Goal: Task Accomplishment & Management: Complete application form

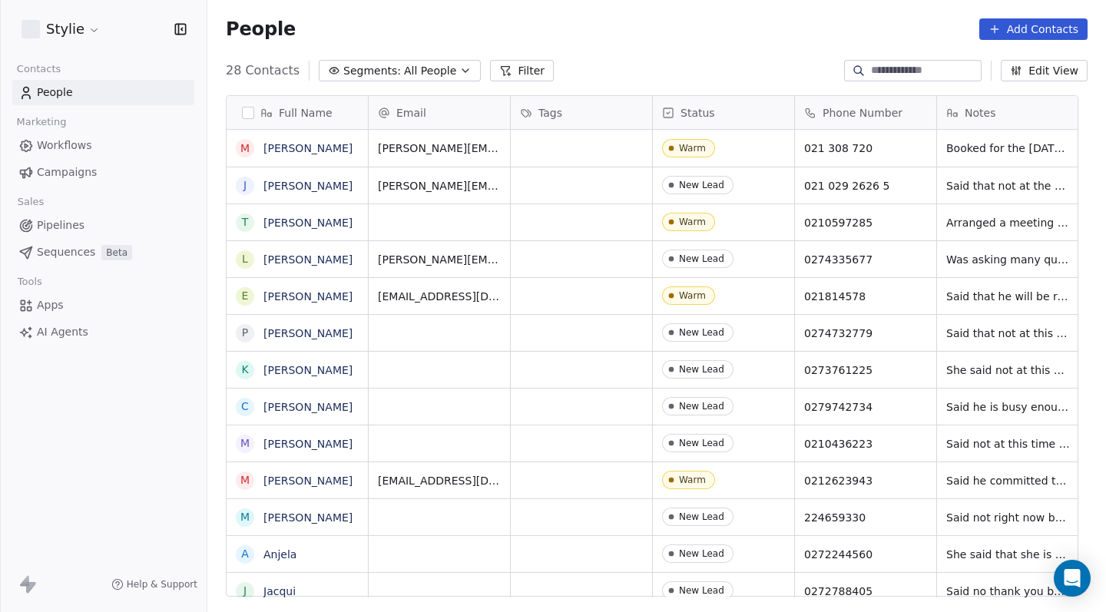
scroll to position [528, 887]
click at [462, 66] on icon "button" at bounding box center [465, 71] width 12 height 12
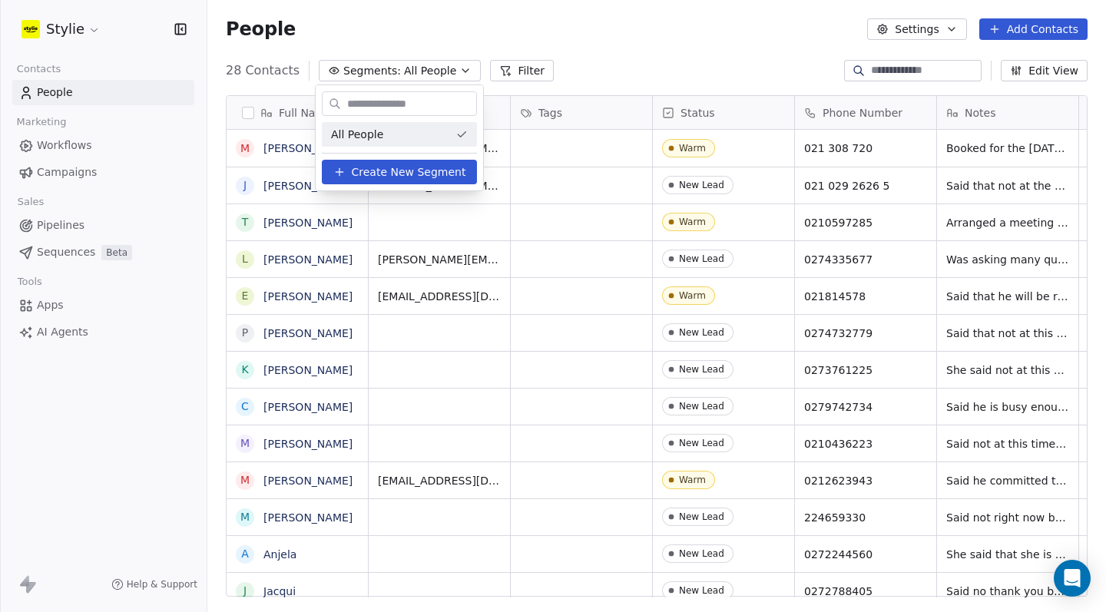
click at [574, 64] on html "Stylie Contacts People Marketing Workflows Campaigns Sales Pipelines Sequences …" at bounding box center [553, 306] width 1106 height 612
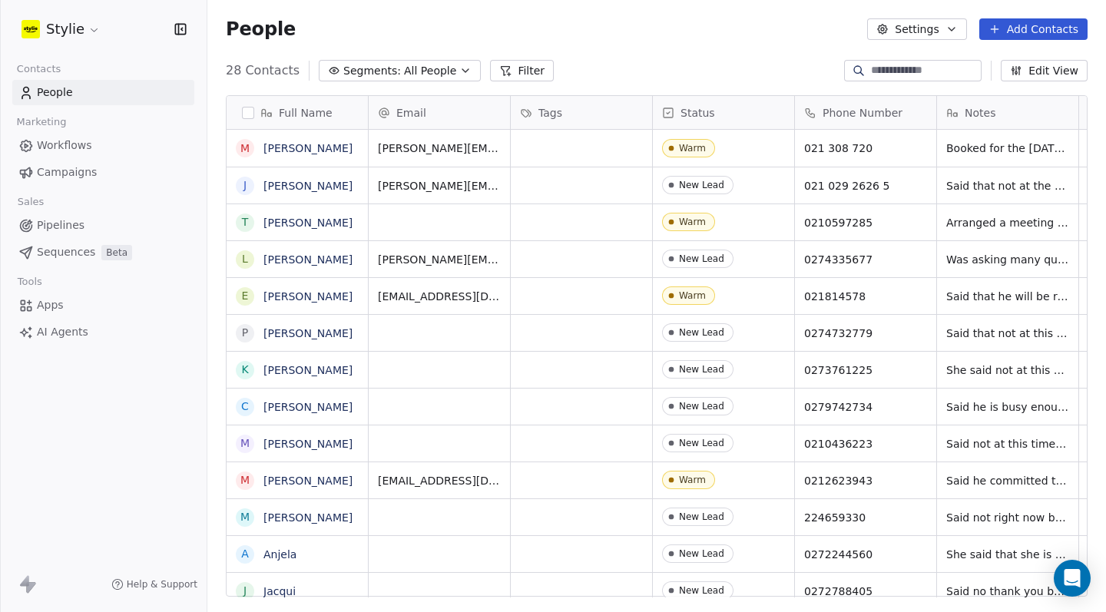
click at [523, 68] on button "Filter" at bounding box center [522, 71] width 64 height 22
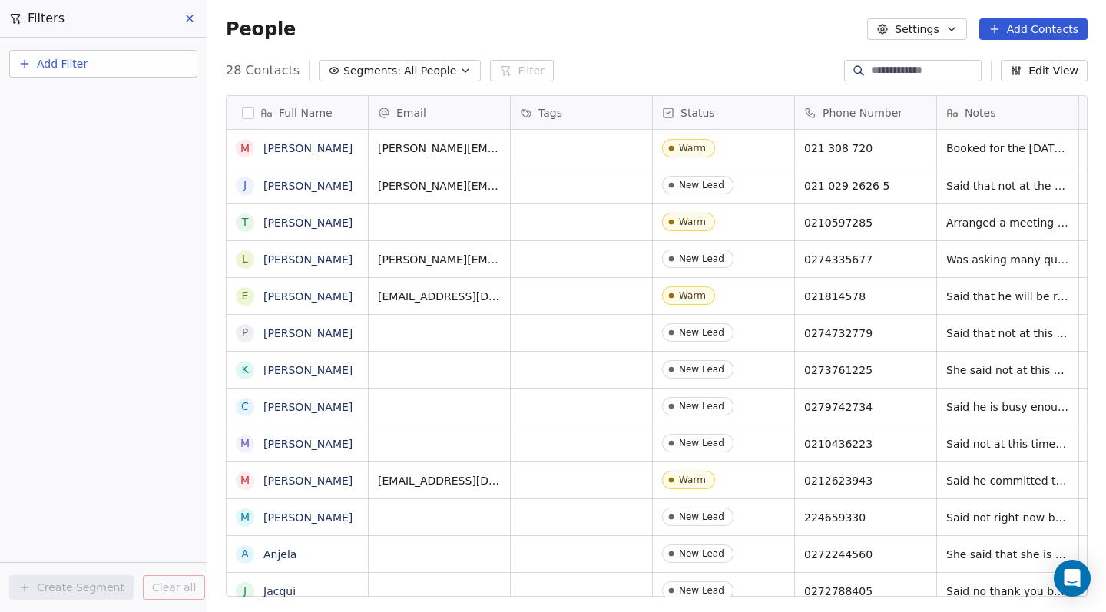
click at [569, 70] on div "28 Contacts Segments: All People Filter Edit View" at bounding box center [656, 70] width 899 height 25
click at [622, 31] on div "People Settings Add Contacts" at bounding box center [657, 29] width 862 height 22
click at [670, 48] on div "People Settings Add Contacts" at bounding box center [656, 29] width 899 height 58
click at [185, 16] on icon at bounding box center [190, 18] width 12 height 12
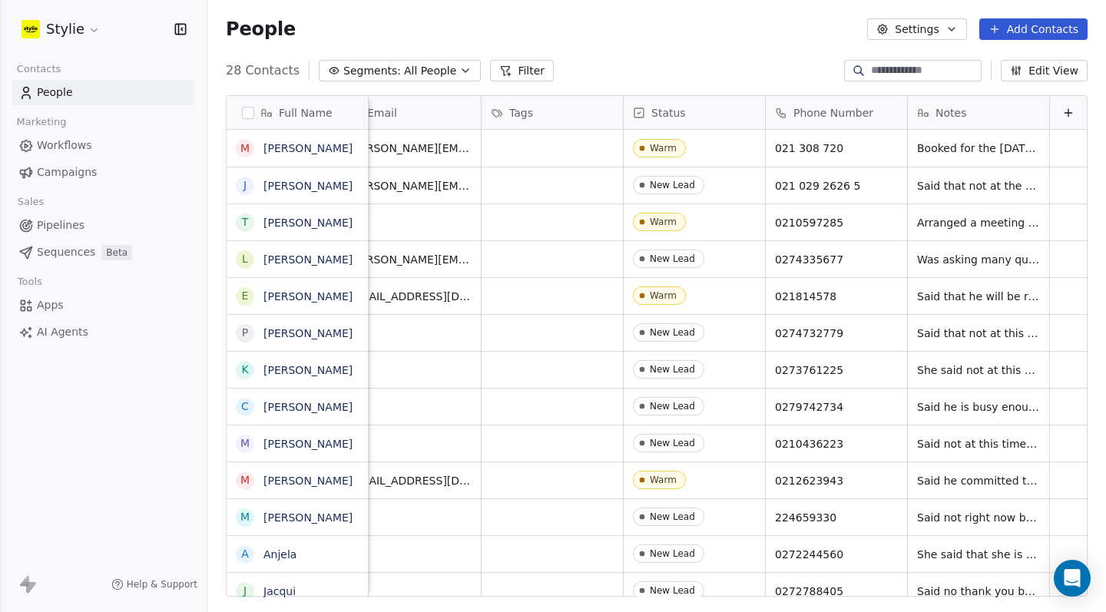
scroll to position [0, 0]
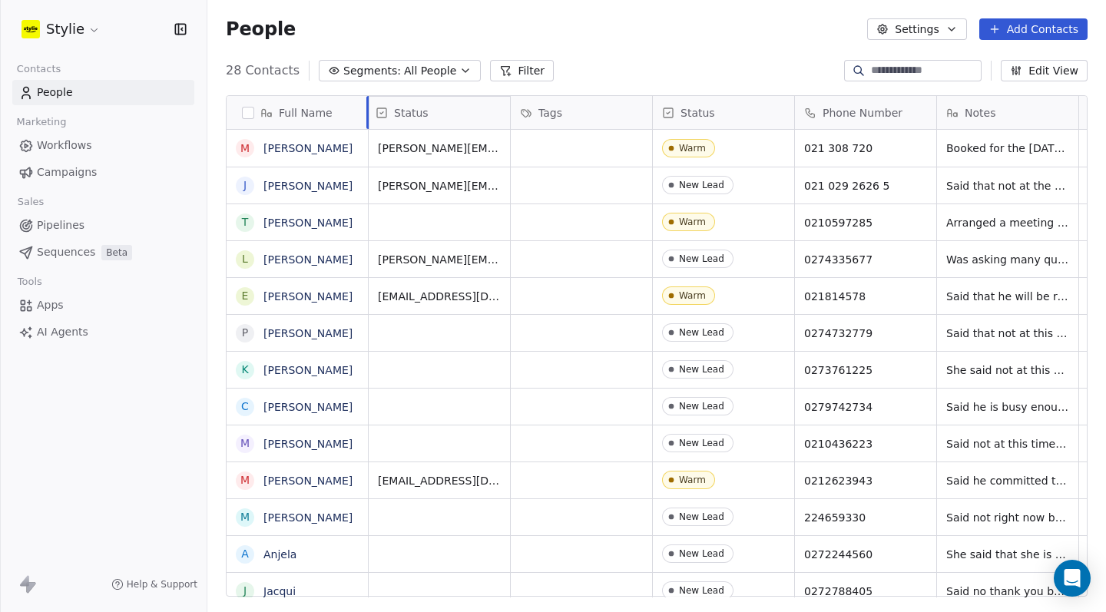
drag, startPoint x: 712, startPoint y: 105, endPoint x: 443, endPoint y: 108, distance: 269.7
click at [443, 108] on div "Full Name M [PERSON_NAME] J [PERSON_NAME] T [PERSON_NAME] L [PERSON_NAME] E [PE…" at bounding box center [657, 347] width 861 height 502
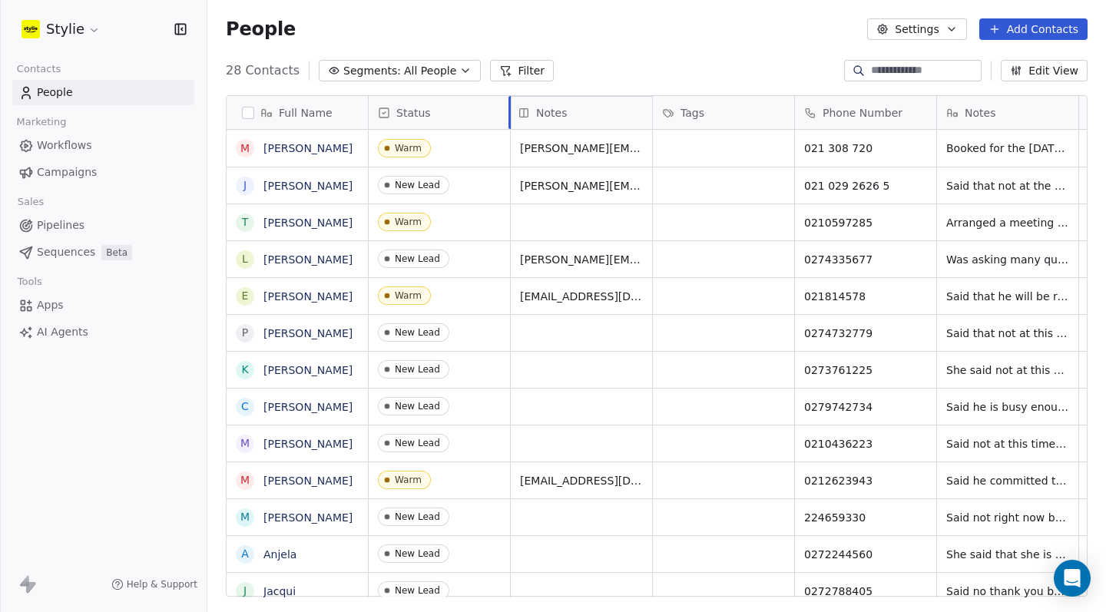
drag, startPoint x: 994, startPoint y: 110, endPoint x: 574, endPoint y: 106, distance: 420.3
click at [574, 106] on div "Full Name M [PERSON_NAME] J [PERSON_NAME] T [PERSON_NAME] L [PERSON_NAME] E [PE…" at bounding box center [657, 347] width 861 height 502
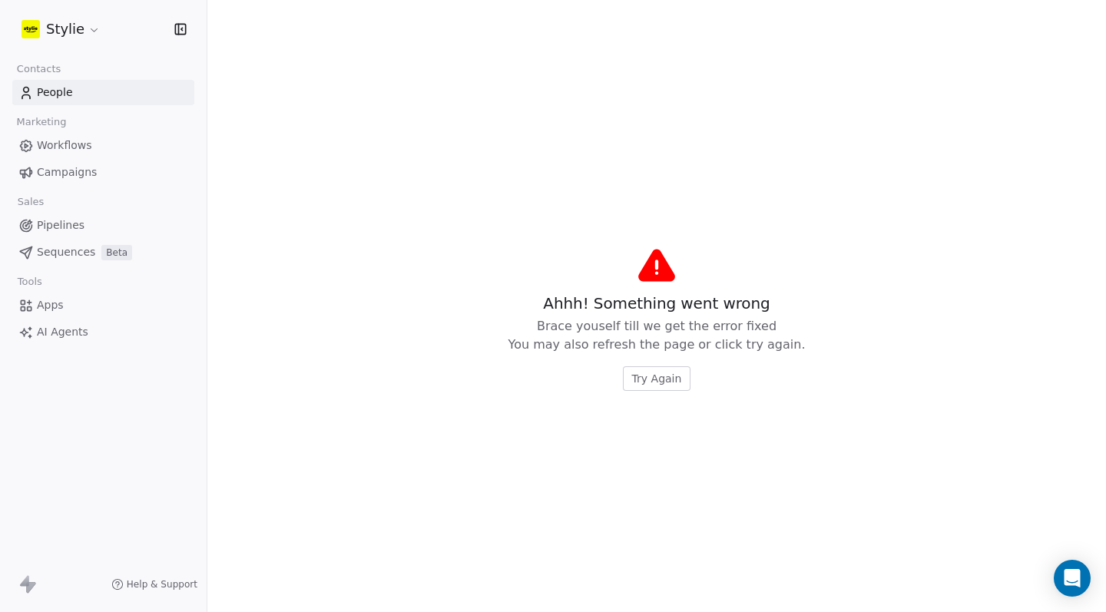
drag, startPoint x: 652, startPoint y: 117, endPoint x: 810, endPoint y: 155, distance: 162.9
click at [767, 241] on div "Ahhh! Something went wrong Brace youself till we get the error fixed You may al…" at bounding box center [656, 319] width 899 height 588
click at [646, 380] on span "Try Again" at bounding box center [657, 378] width 50 height 15
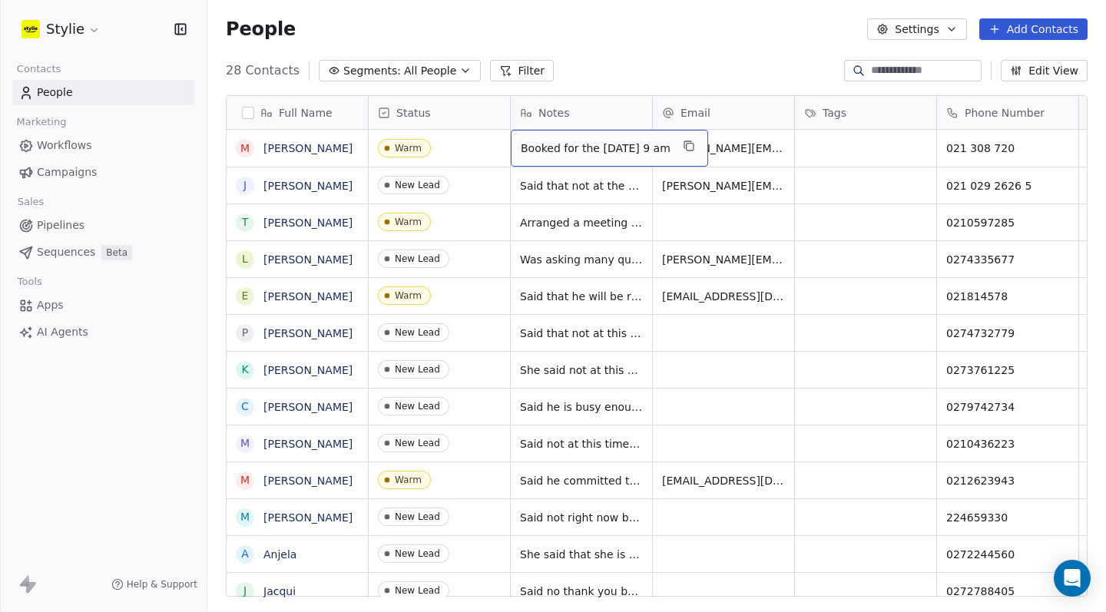
click at [628, 151] on span "Booked for the [DATE] 9 am" at bounding box center [596, 148] width 150 height 15
click at [619, 197] on html "Stylie Contacts People Marketing Workflows Campaigns Sales Pipelines Sequences …" at bounding box center [553, 306] width 1106 height 612
drag, startPoint x: 999, startPoint y: 113, endPoint x: 855, endPoint y: 124, distance: 144.1
click at [855, 124] on div "Full Name M [PERSON_NAME] J [PERSON_NAME] T [PERSON_NAME] L [PERSON_NAME] E [PE…" at bounding box center [657, 347] width 861 height 502
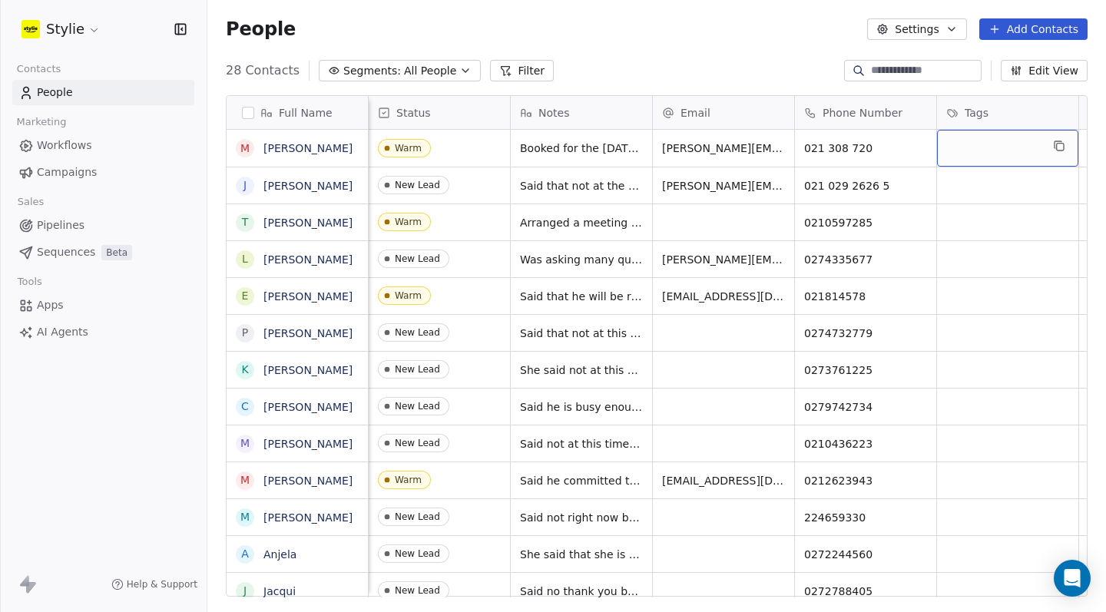
scroll to position [0, 4]
click at [959, 119] on div "Tags" at bounding box center [1003, 112] width 120 height 15
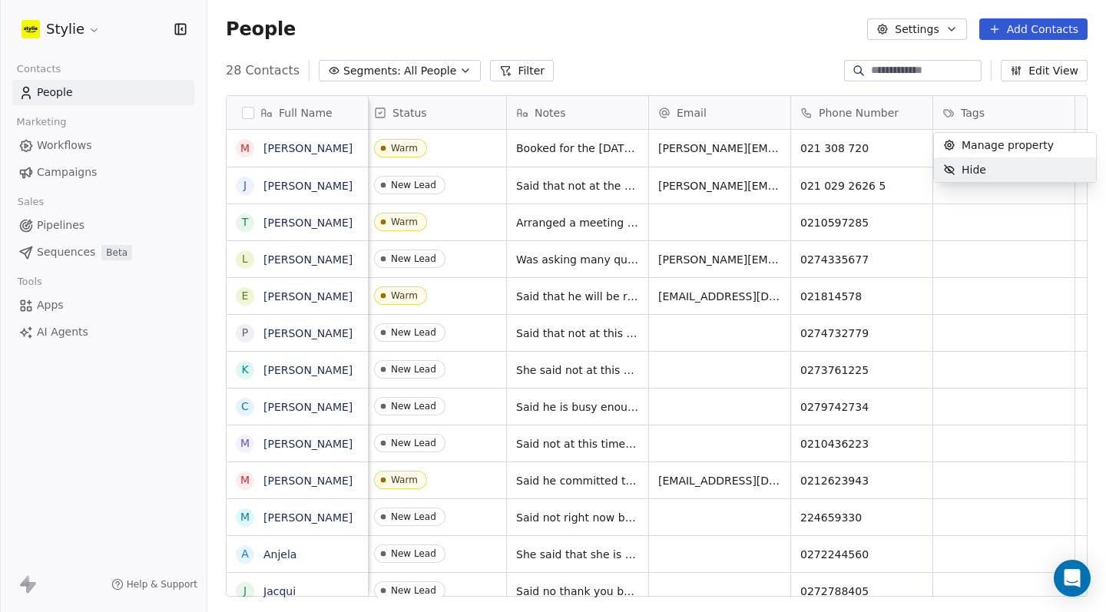
click at [1013, 214] on html "Stylie Contacts People Marketing Workflows Campaigns Sales Pipelines Sequences …" at bounding box center [553, 306] width 1106 height 612
click at [963, 147] on div "grid" at bounding box center [1004, 148] width 141 height 37
click at [969, 152] on input "text" at bounding box center [1008, 148] width 161 height 17
click at [664, 67] on html "Stylie Contacts People Marketing Workflows Campaigns Sales Pipelines Sequences …" at bounding box center [553, 306] width 1106 height 612
click at [1043, 75] on button "Edit View" at bounding box center [1044, 71] width 87 height 22
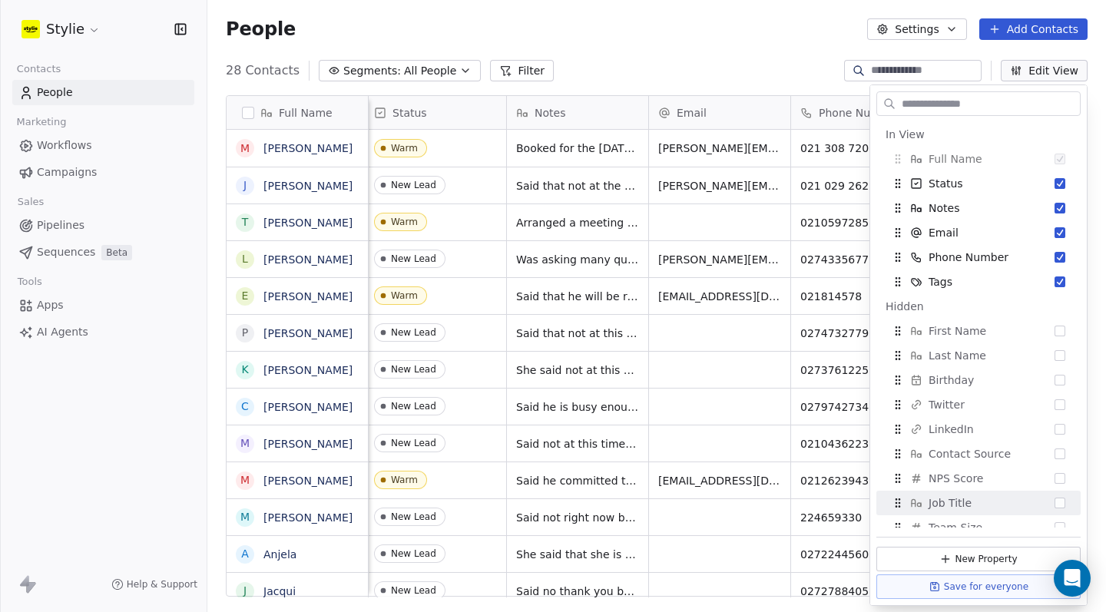
scroll to position [119, 0]
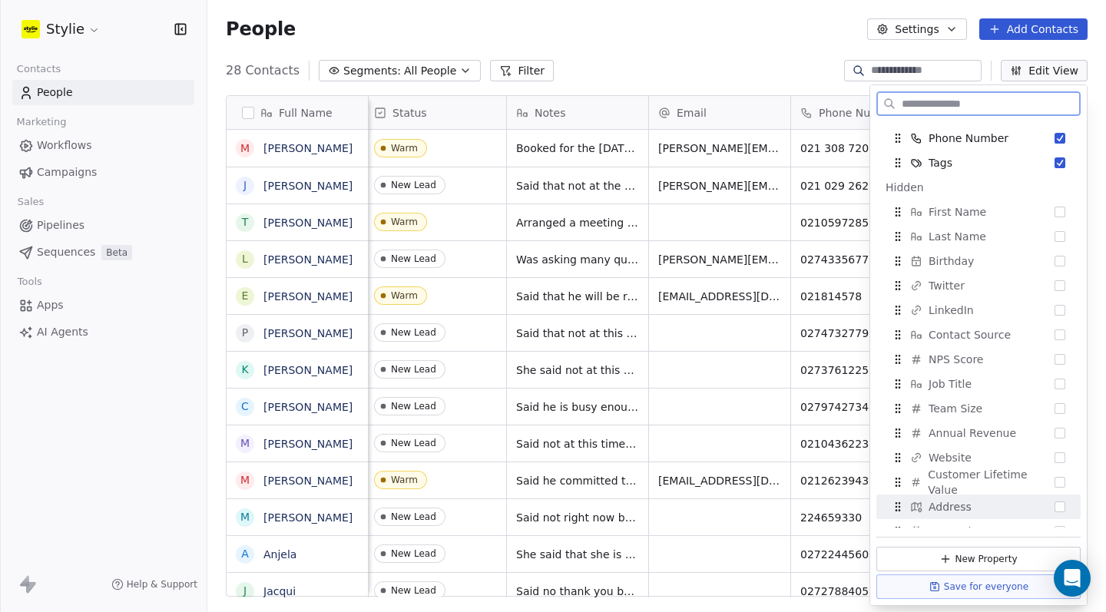
click at [1013, 585] on button "Save for everyone" at bounding box center [979, 587] width 204 height 25
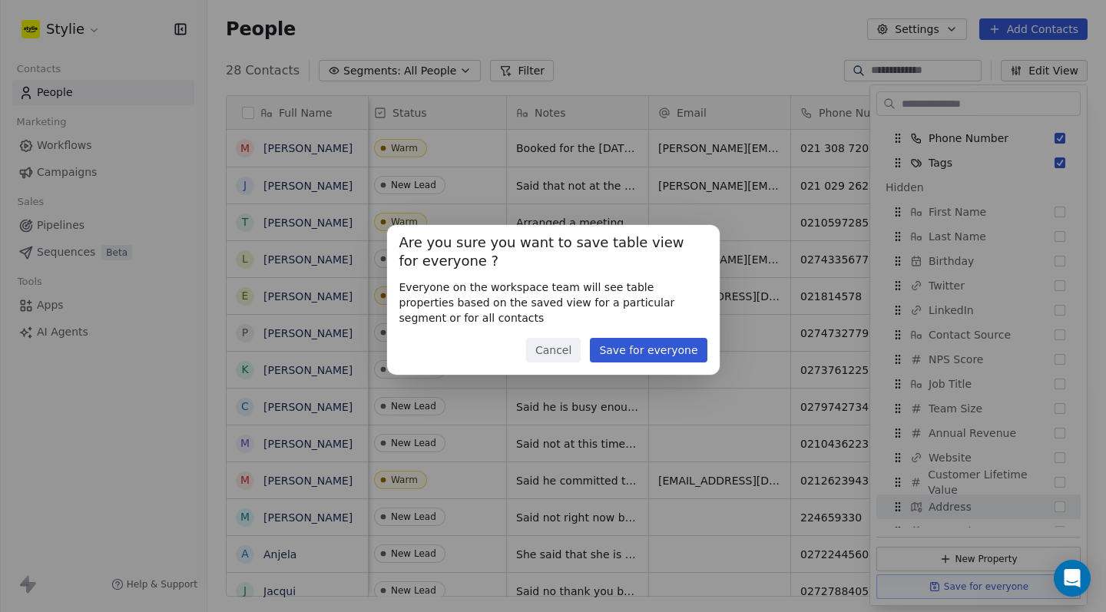
click at [650, 354] on button "Save for everyone" at bounding box center [648, 350] width 117 height 25
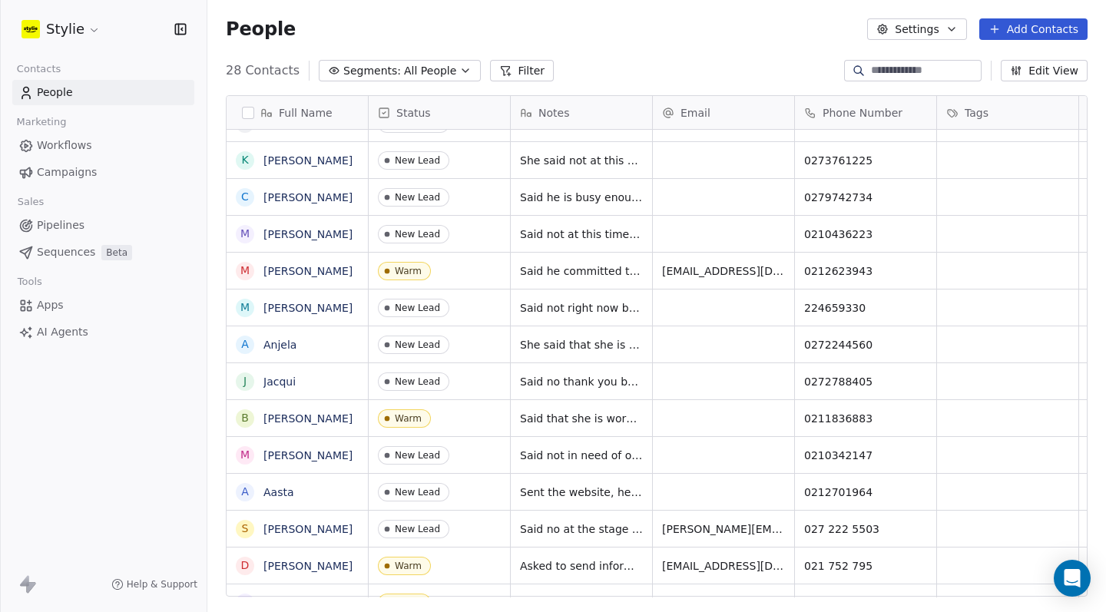
scroll to position [345, 0]
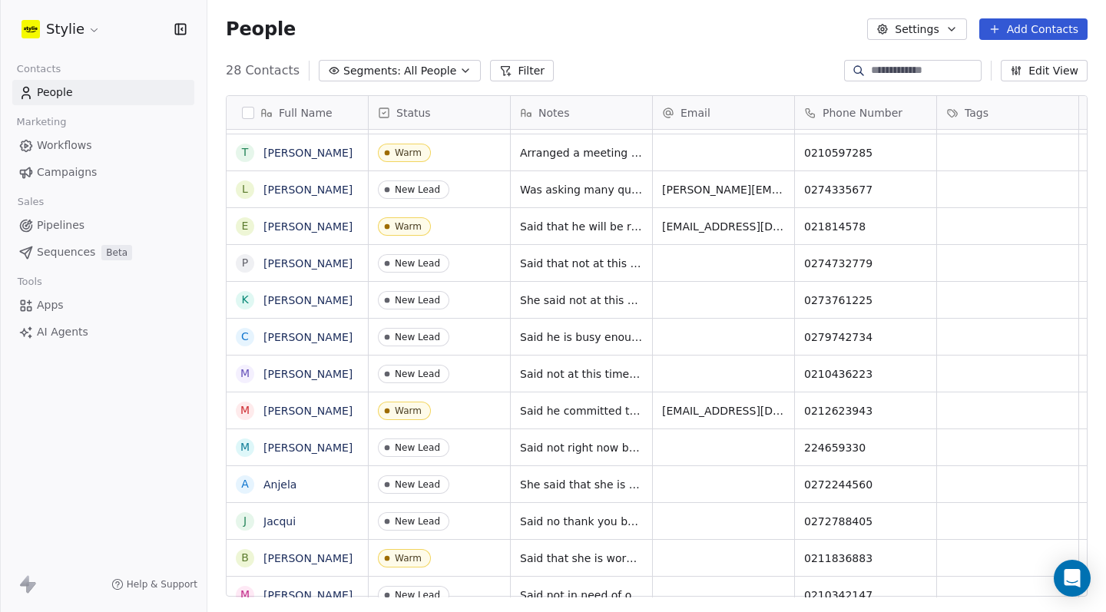
click at [78, 34] on html "Stylie Contacts People Marketing Workflows Campaigns Sales Pipelines Sequences …" at bounding box center [553, 306] width 1106 height 612
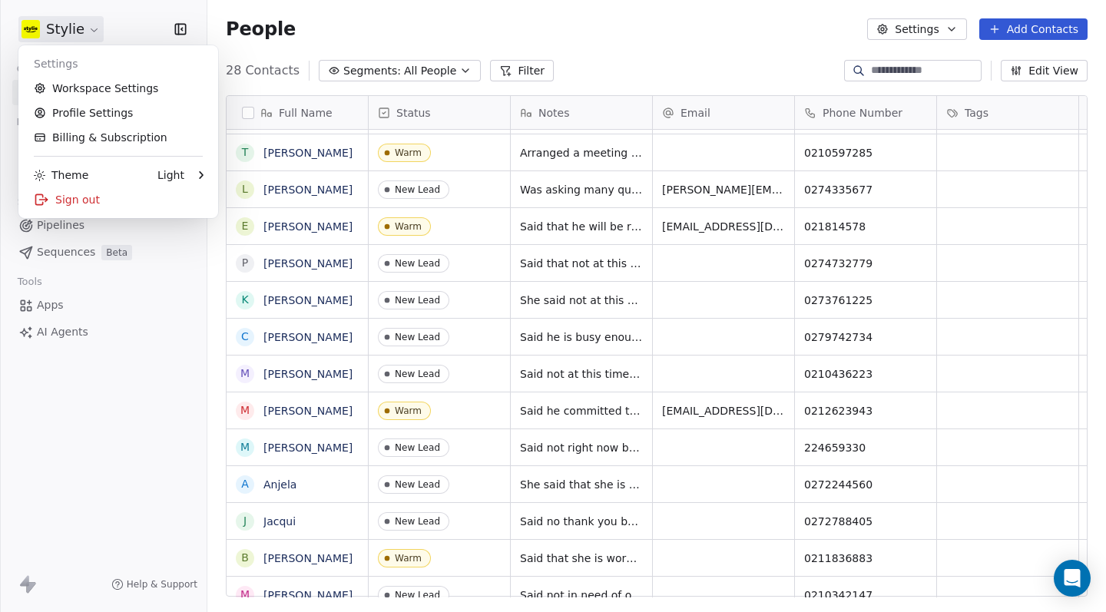
click at [183, 28] on html "Stylie Contacts People Marketing Workflows Campaigns Sales Pipelines Sequences …" at bounding box center [553, 306] width 1106 height 612
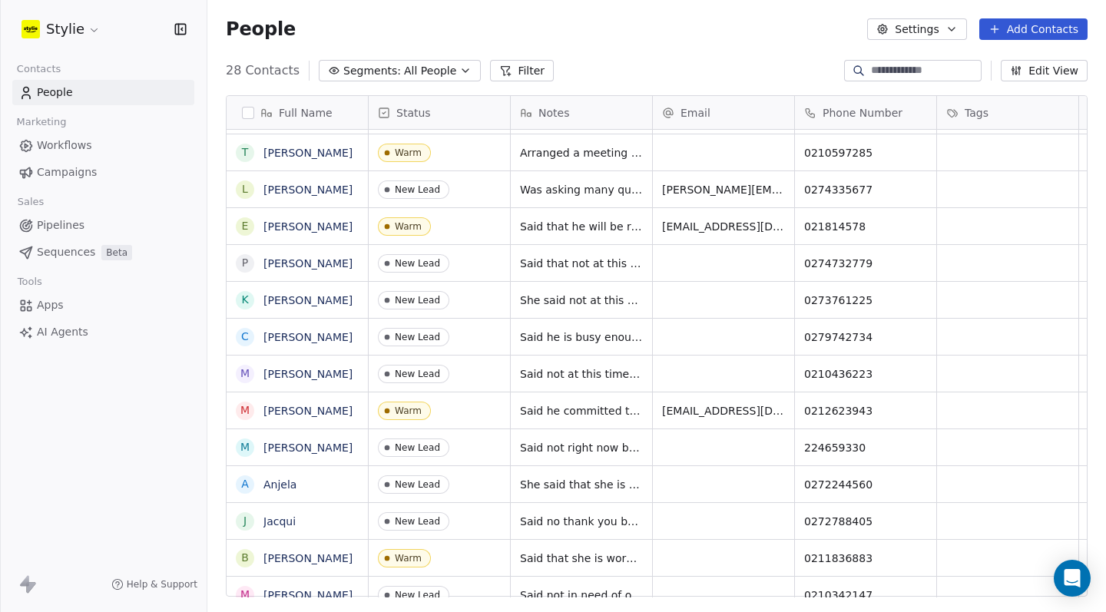
click at [183, 30] on icon "button" at bounding box center [182, 29] width 2 height 2
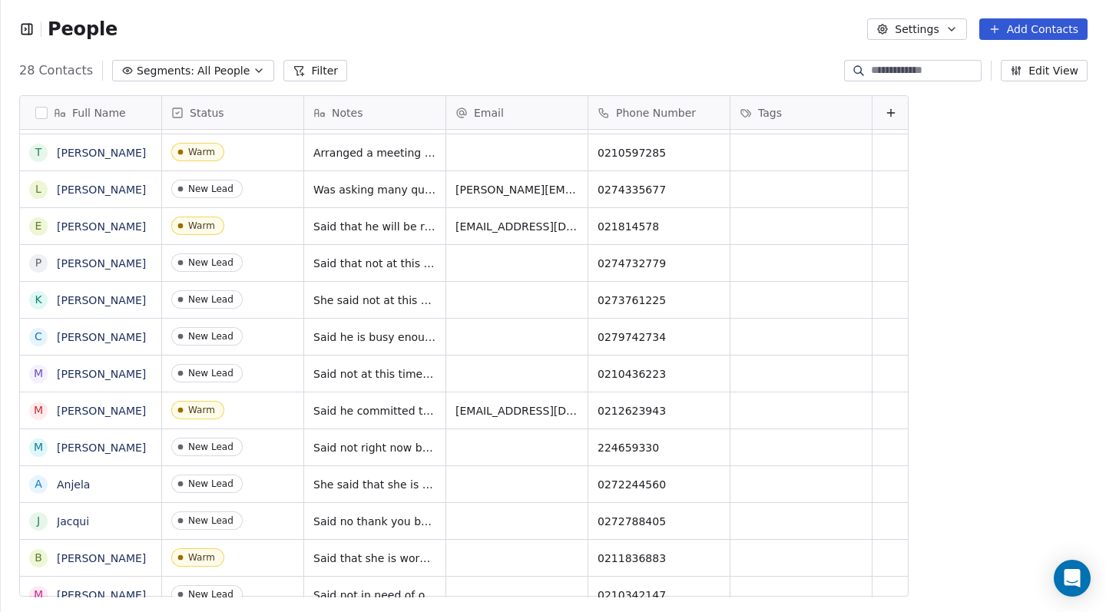
click at [34, 35] on icon "button" at bounding box center [26, 29] width 15 height 15
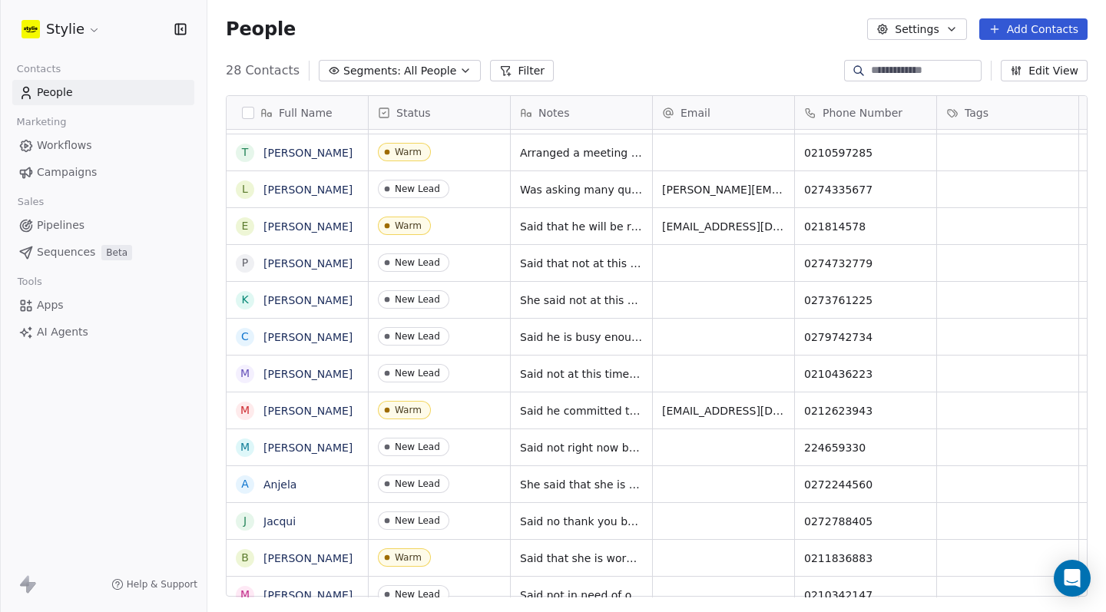
click at [1020, 35] on button "Add Contacts" at bounding box center [1034, 29] width 108 height 22
click at [1000, 60] on span "Create new contact" at bounding box center [1038, 63] width 105 height 16
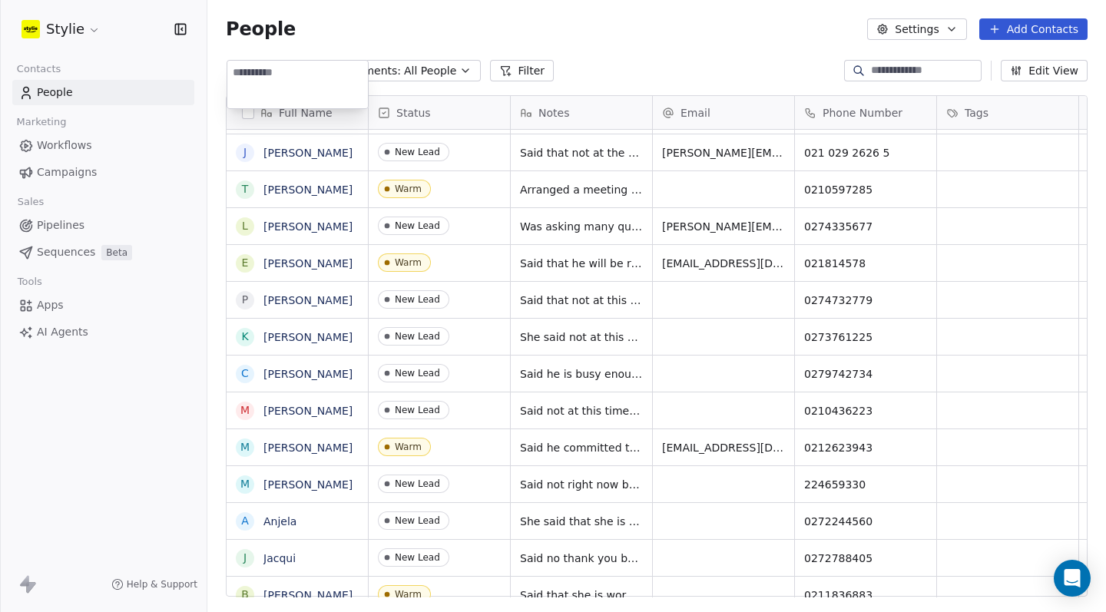
type textarea "*"
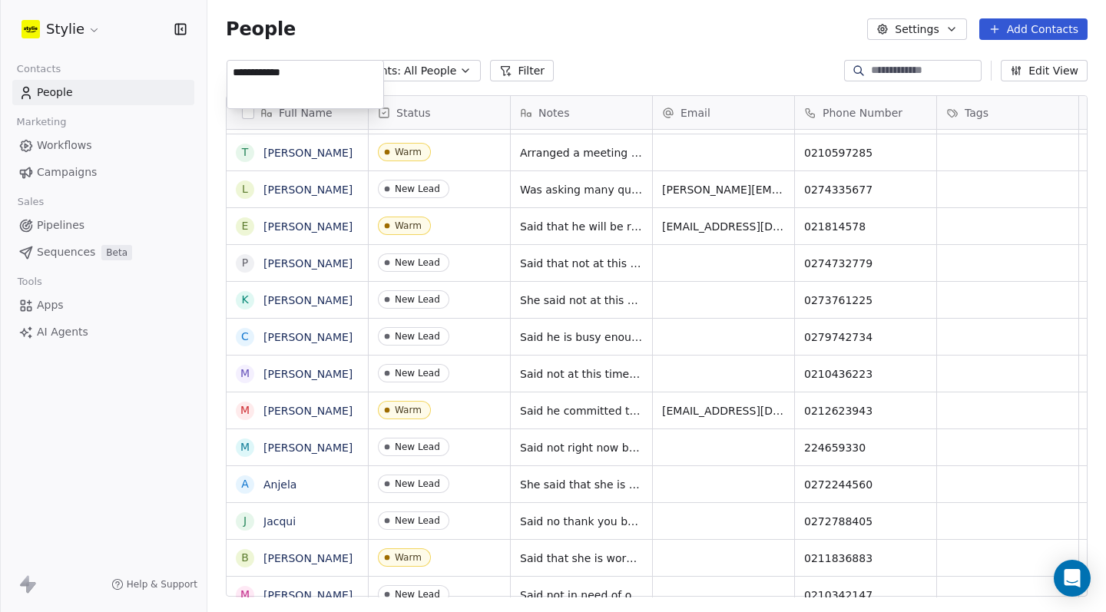
type textarea "**********"
click at [363, 42] on html "Stylie Contacts People Marketing Workflows Campaigns Sales Pipelines Sequences …" at bounding box center [553, 306] width 1106 height 612
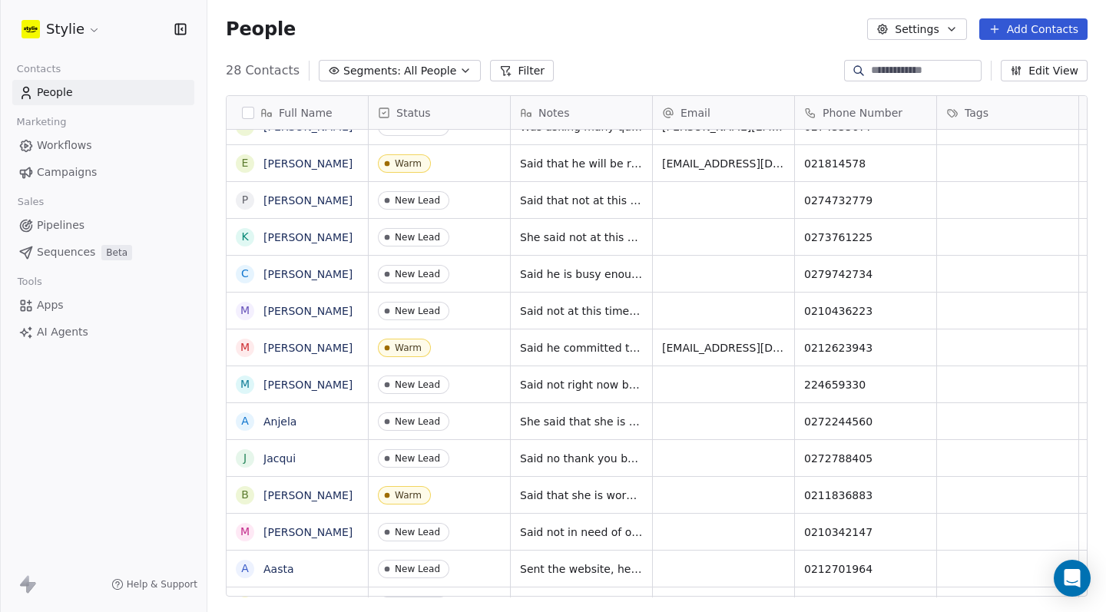
scroll to position [0, 0]
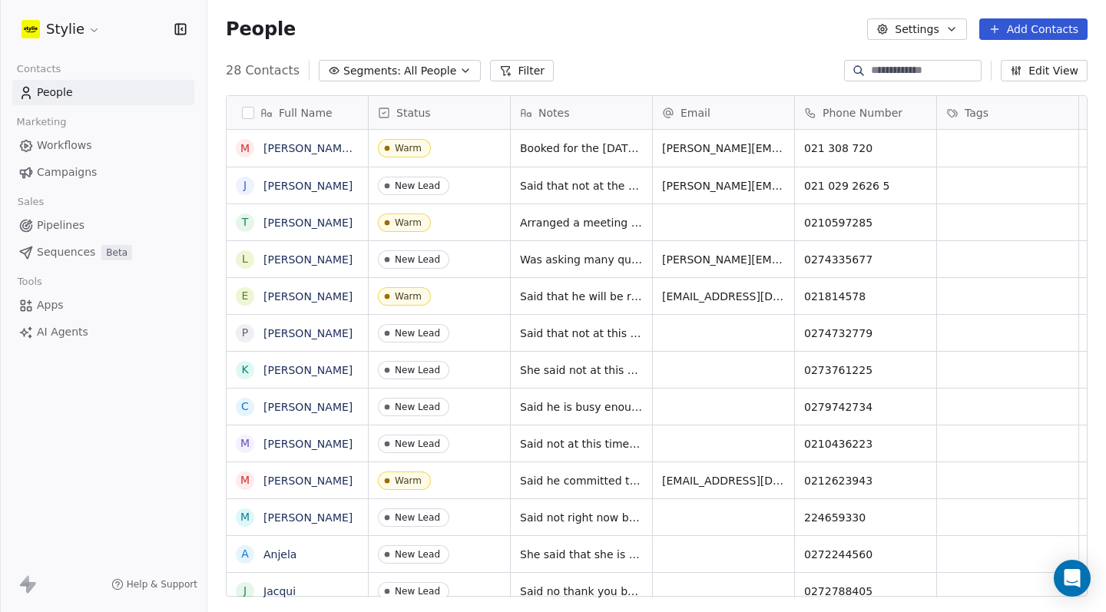
click at [1021, 30] on button "Add Contacts" at bounding box center [1034, 29] width 108 height 22
click at [990, 64] on span "Create new contact" at bounding box center [1038, 63] width 105 height 16
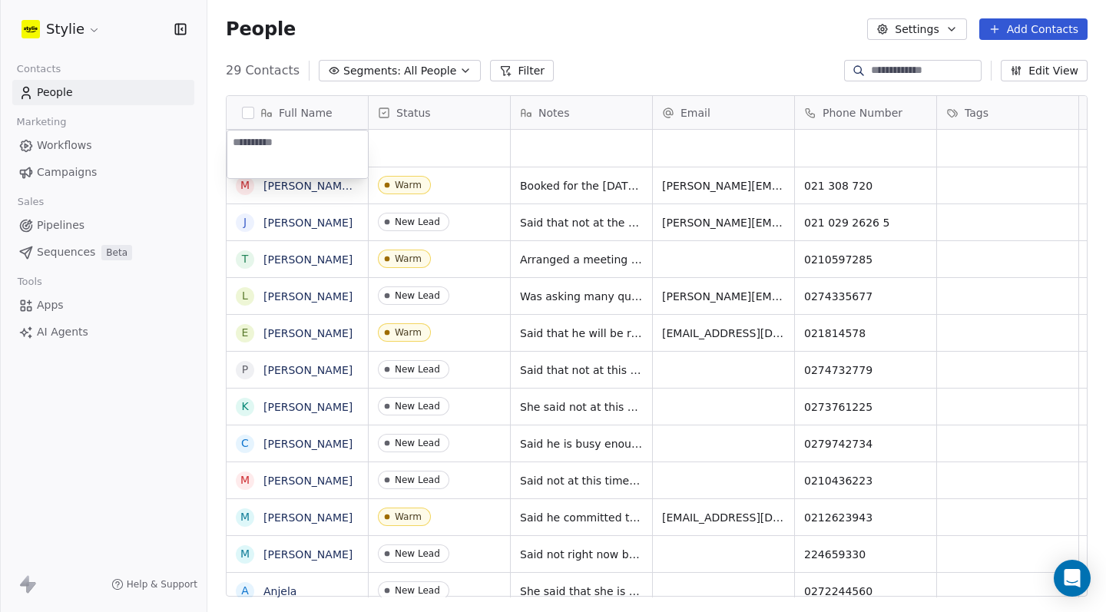
type textarea "**********"
click at [326, 184] on link "[PERSON_NAME] [PERSON_NAME]" at bounding box center [355, 186] width 182 height 12
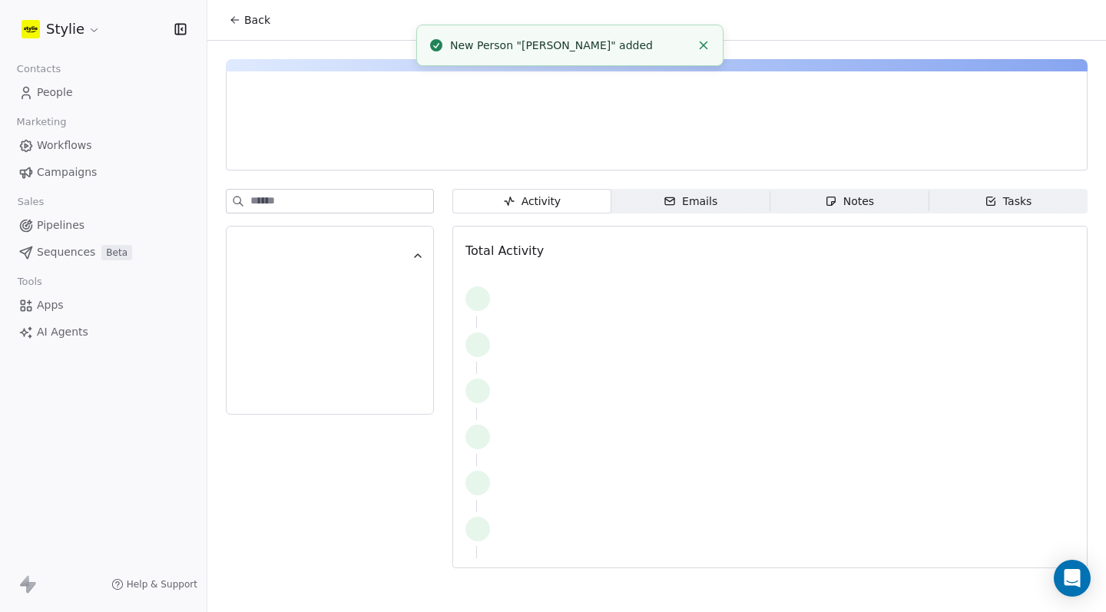
click at [326, 184] on div "Activity Activity Emails Emails Notes Notes Tasks Tasks Total Activity" at bounding box center [656, 309] width 899 height 537
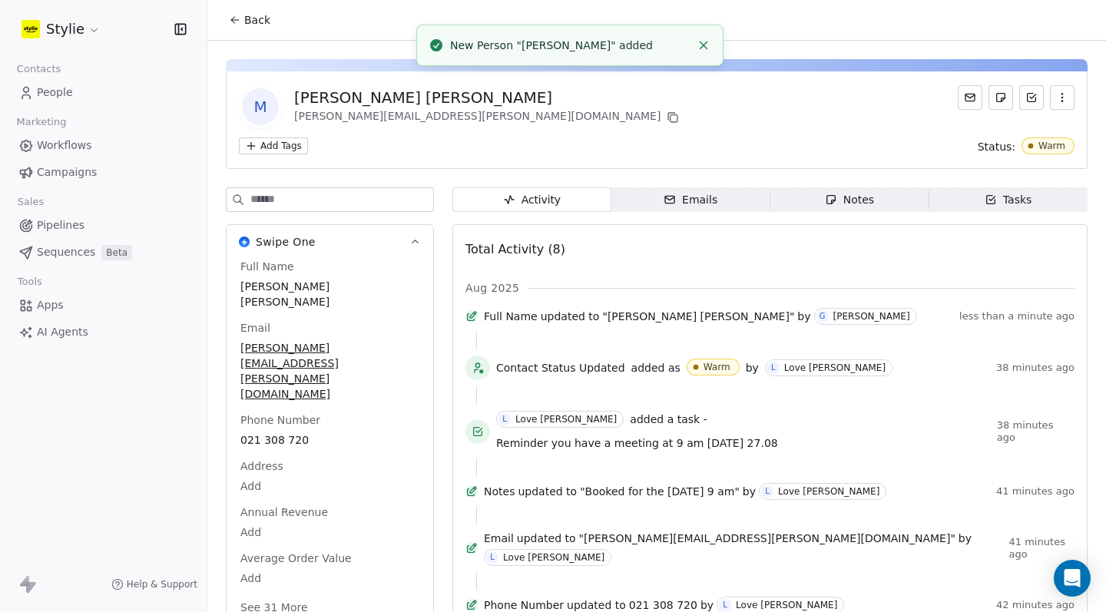
click at [232, 17] on icon at bounding box center [235, 20] width 12 height 12
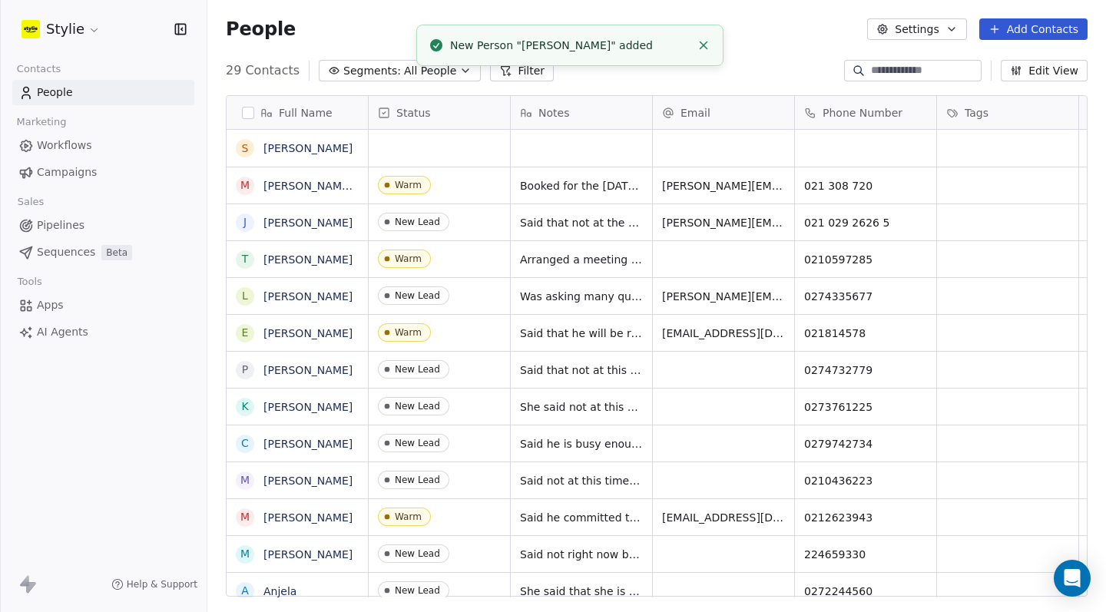
scroll to position [528, 887]
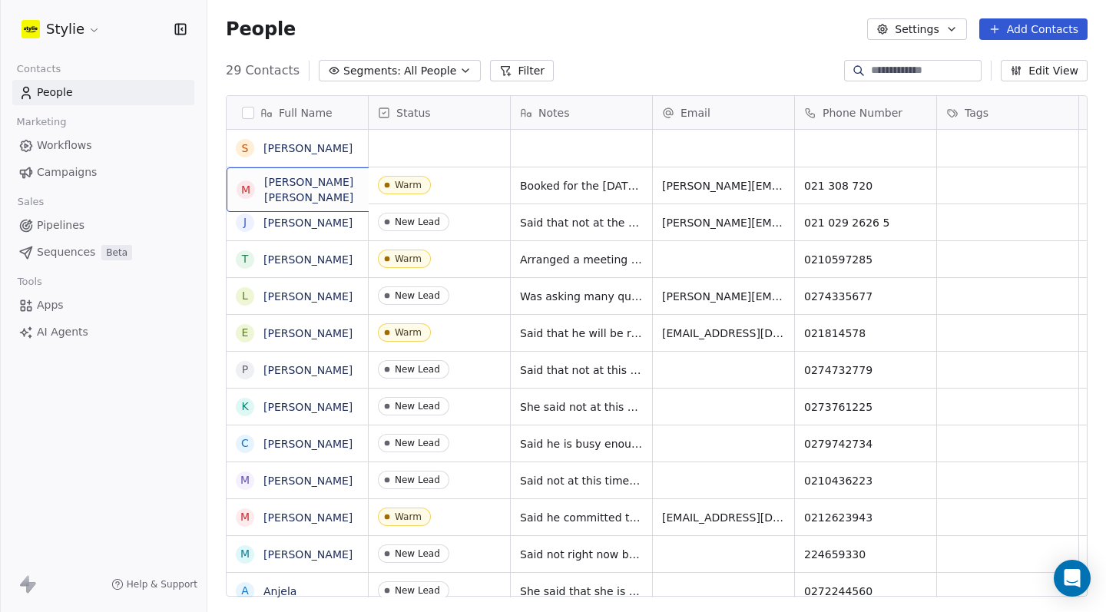
click at [356, 171] on div "M [PERSON_NAME] [PERSON_NAME]" at bounding box center [342, 190] width 231 height 45
drag, startPoint x: 377, startPoint y: 181, endPoint x: 304, endPoint y: 184, distance: 73.0
click at [304, 184] on textarea "**********" at bounding box center [339, 192] width 225 height 48
type textarea "**********"
click at [423, 151] on div "grid" at bounding box center [439, 148] width 141 height 37
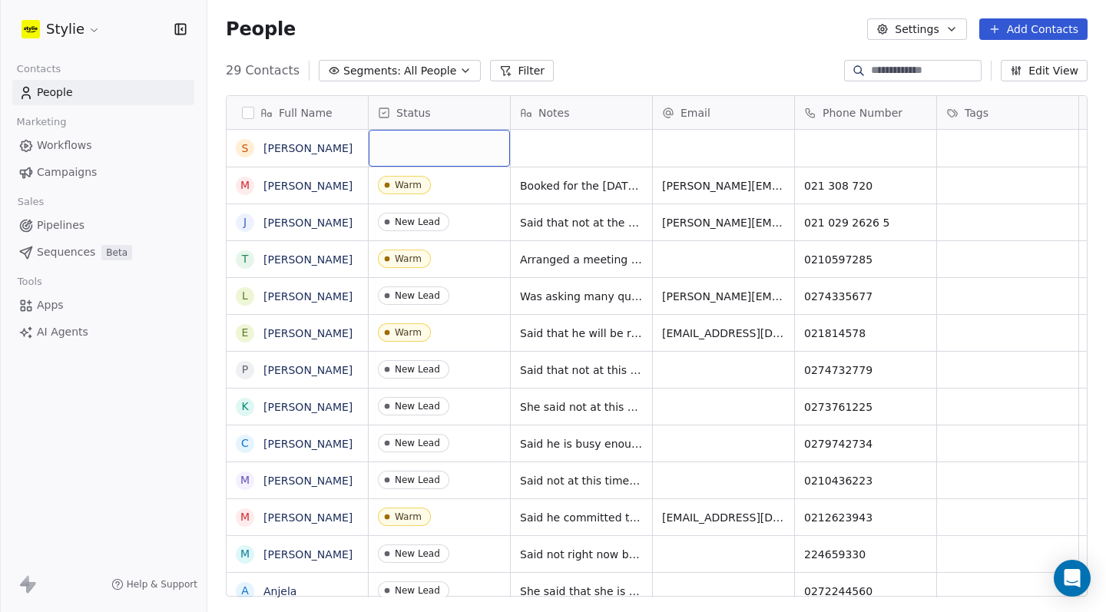
click at [422, 151] on div "grid" at bounding box center [439, 148] width 141 height 37
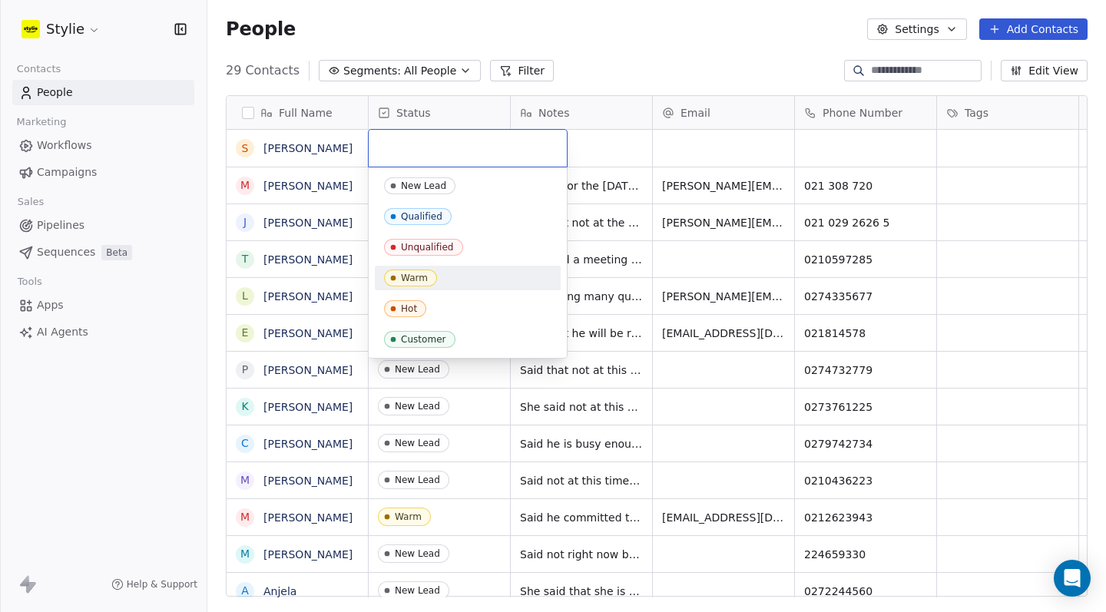
click at [420, 275] on div "Warm" at bounding box center [414, 278] width 27 height 11
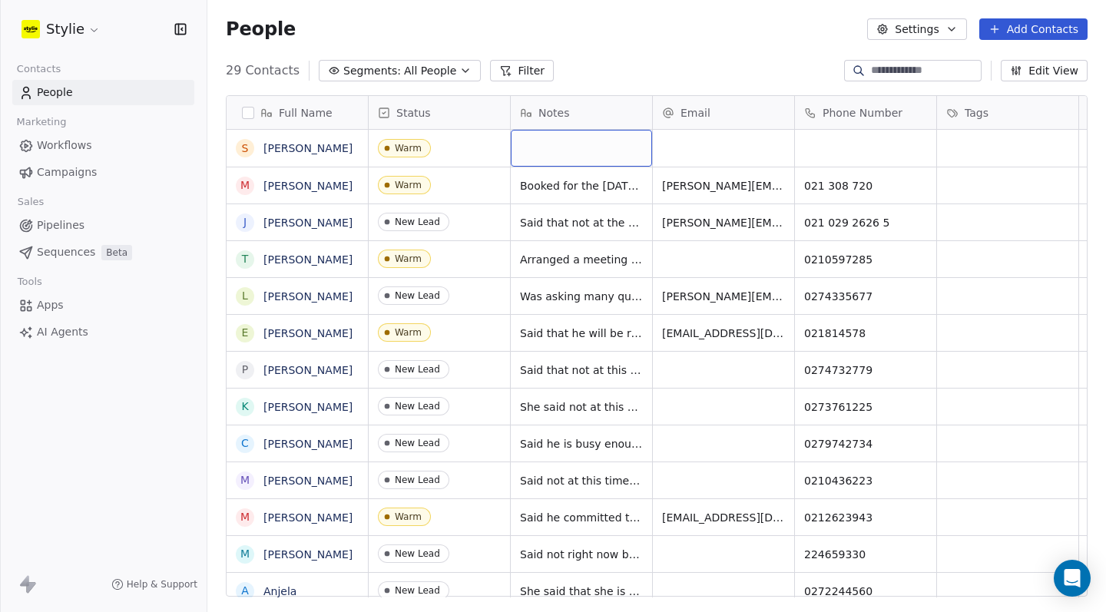
click at [547, 152] on div "grid" at bounding box center [581, 148] width 141 height 37
click at [786, 144] on html "Stylie Contacts People Marketing Workflows Campaigns Sales Pipelines Sequences …" at bounding box center [553, 306] width 1106 height 612
click at [824, 137] on div "grid" at bounding box center [865, 148] width 141 height 37
type input "**********"
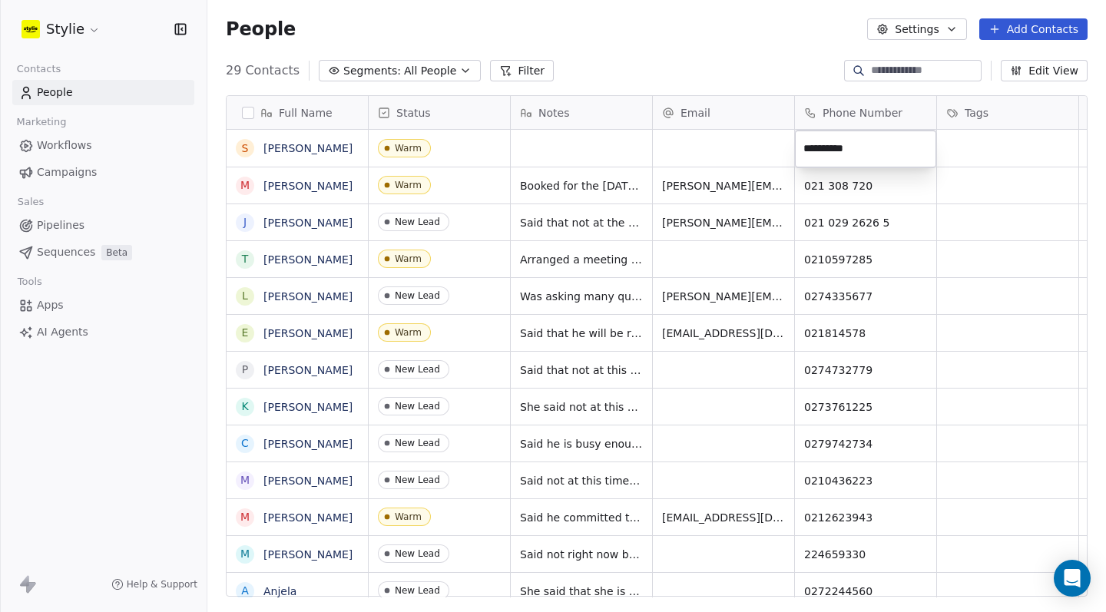
click at [743, 151] on html "Stylie Contacts People Marketing Workflows Campaigns Sales Pipelines Sequences …" at bounding box center [553, 306] width 1106 height 612
click at [698, 150] on div "grid" at bounding box center [723, 148] width 141 height 37
click at [698, 150] on input "email" at bounding box center [724, 149] width 135 height 31
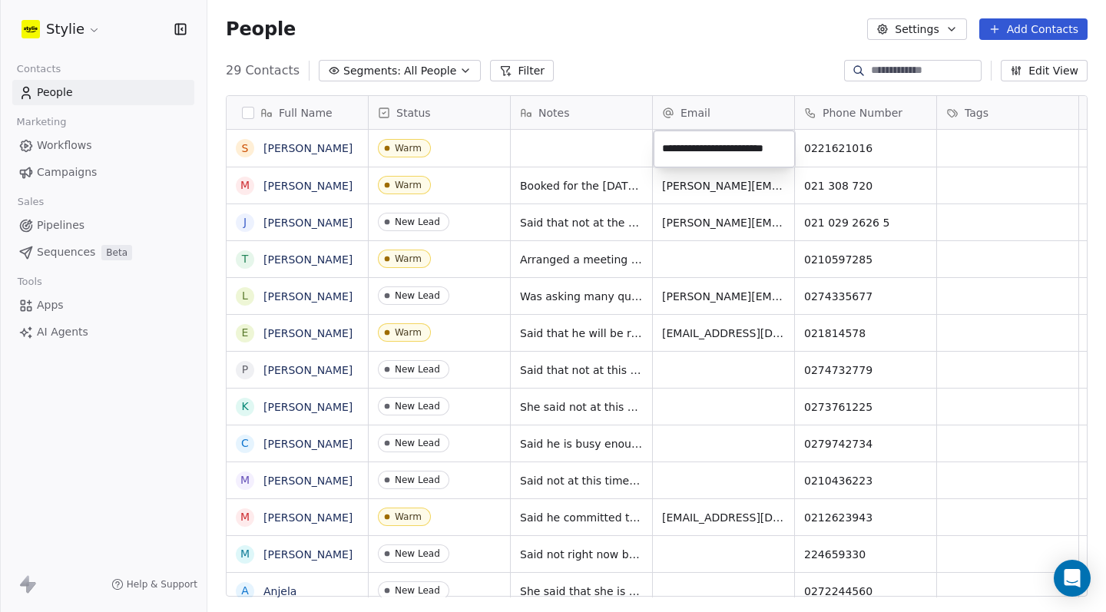
type input "**********"
click at [549, 150] on html "Stylie Contacts People Marketing Workflows Campaigns Sales Pipelines Sequences …" at bounding box center [553, 306] width 1106 height 612
click at [551, 152] on div "grid" at bounding box center [581, 148] width 141 height 37
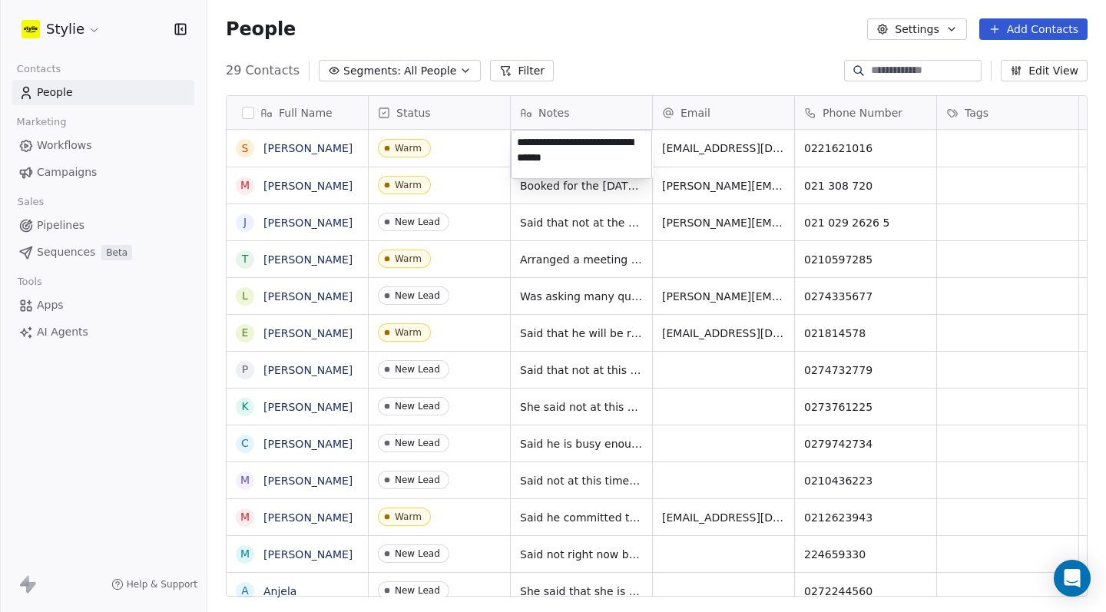
type textarea "**********"
click at [977, 140] on html "Stylie Contacts People Marketing Workflows Campaigns Sales Pipelines Sequences …" at bounding box center [553, 306] width 1106 height 612
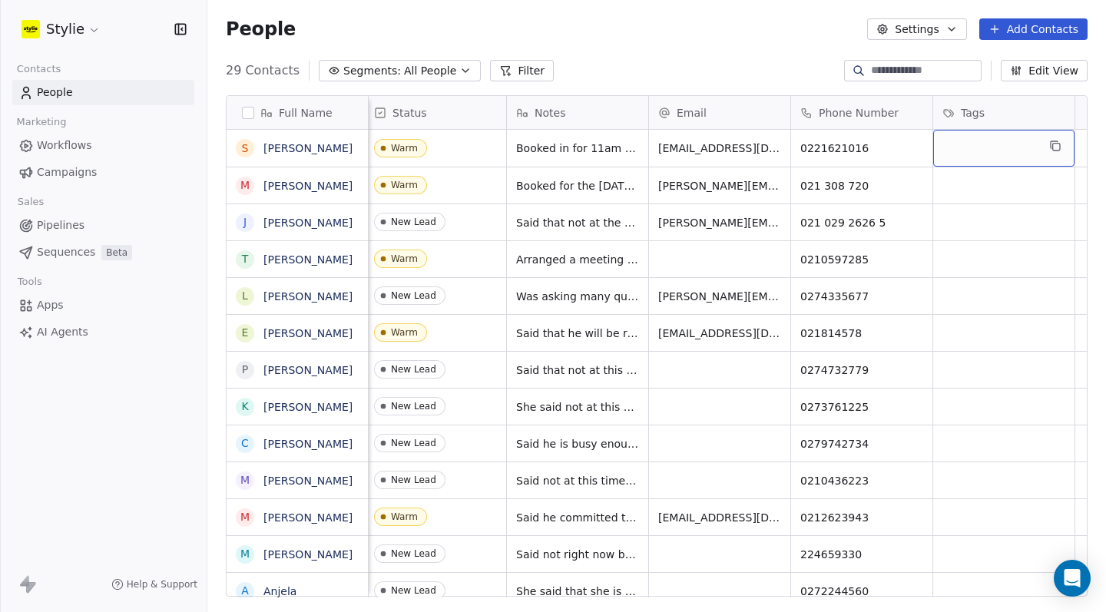
click at [976, 145] on div "grid" at bounding box center [1004, 148] width 141 height 37
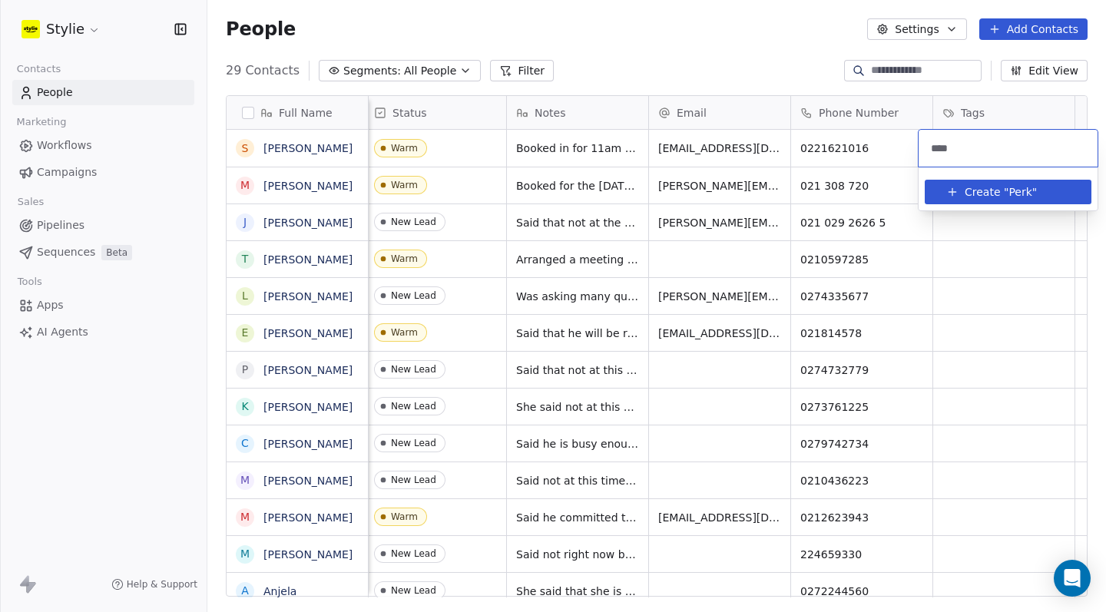
type input "*****"
type input "**********"
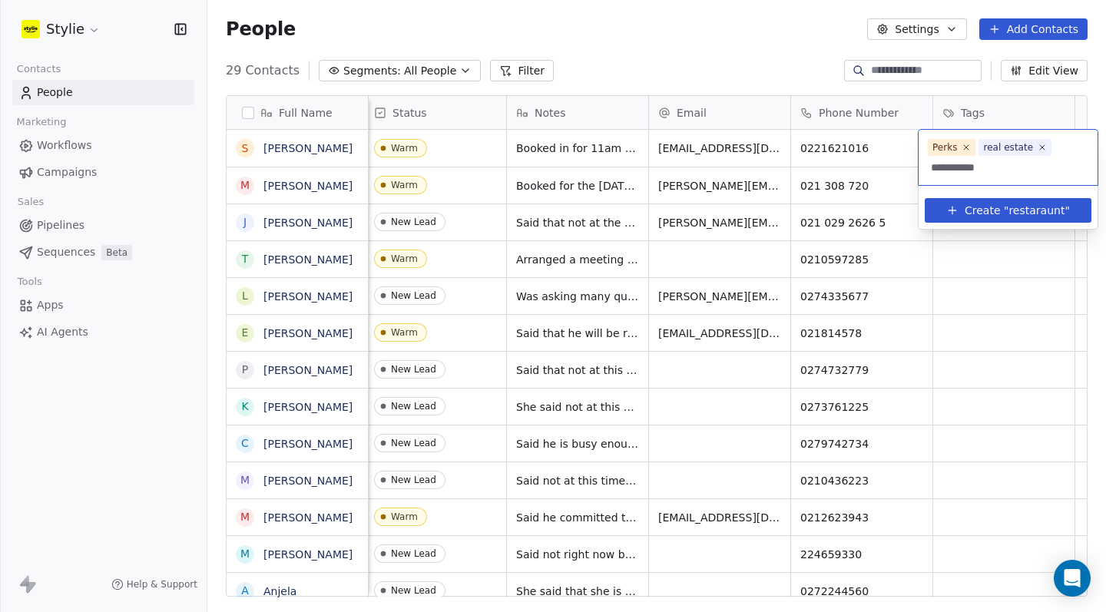
type input "**********"
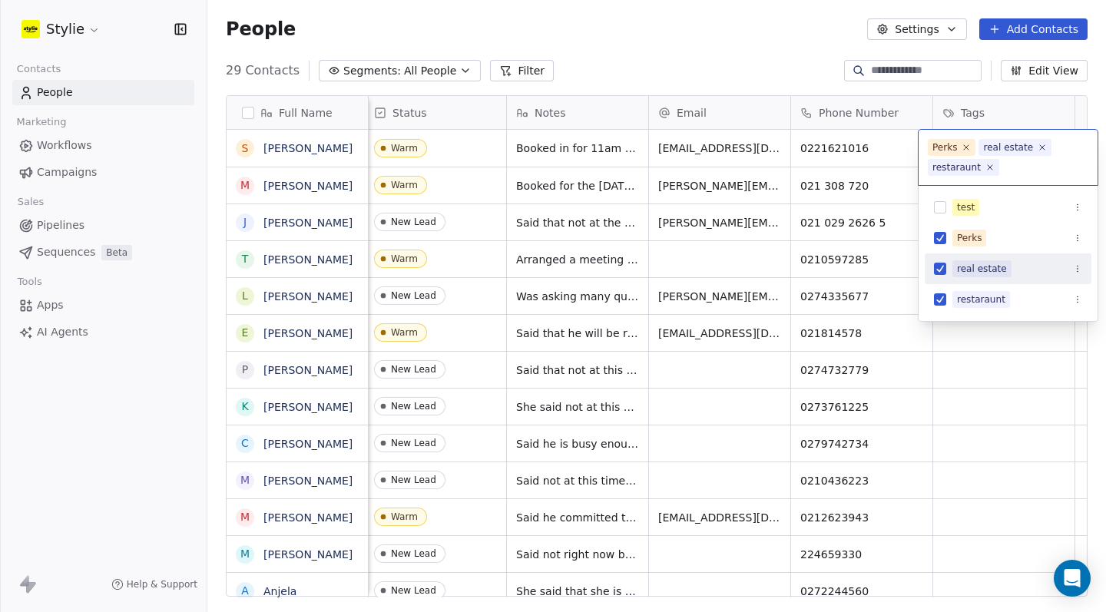
click at [938, 274] on button "Suggestions" at bounding box center [940, 269] width 12 height 12
click at [975, 349] on html "Stylie Contacts People Marketing Workflows Campaigns Sales Pipelines Sequences …" at bounding box center [553, 306] width 1106 height 612
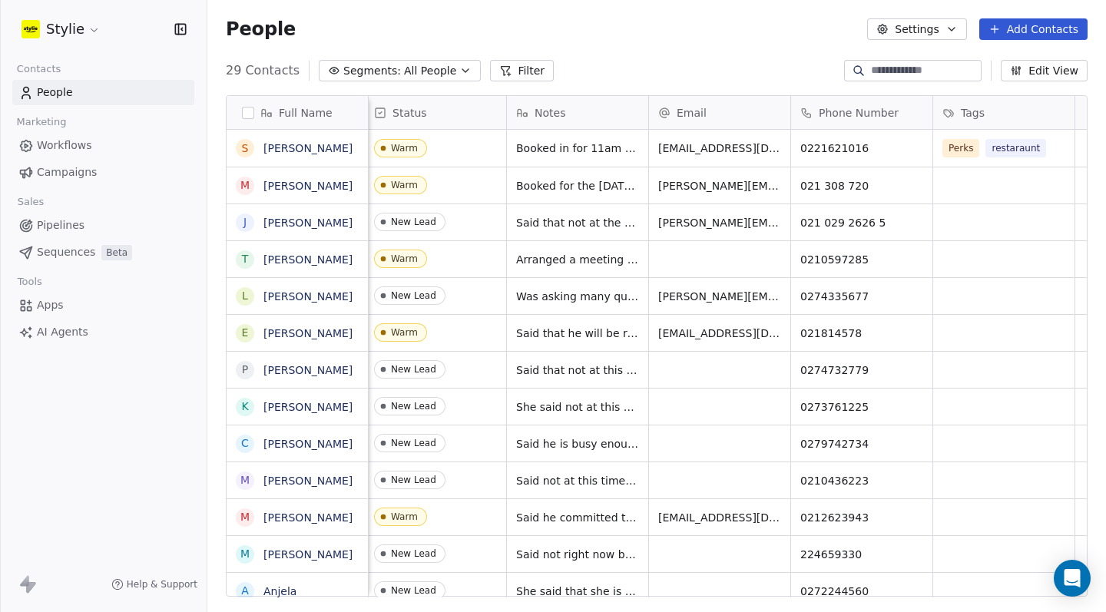
click at [1040, 29] on button "Add Contacts" at bounding box center [1034, 29] width 108 height 22
click at [1038, 63] on span "Create new contact" at bounding box center [1038, 63] width 105 height 16
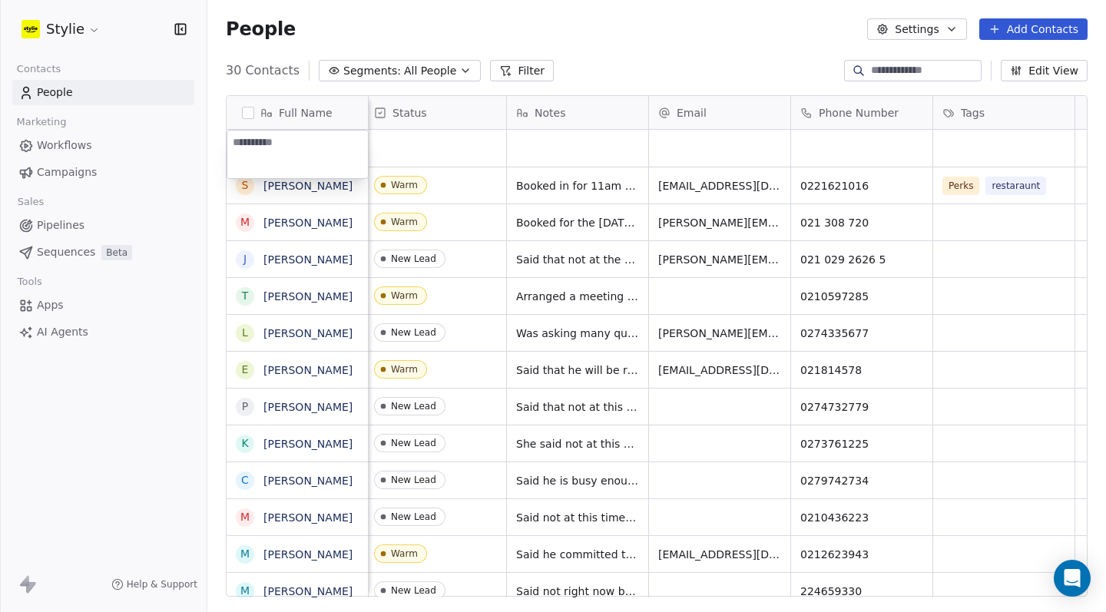
type textarea "**********"
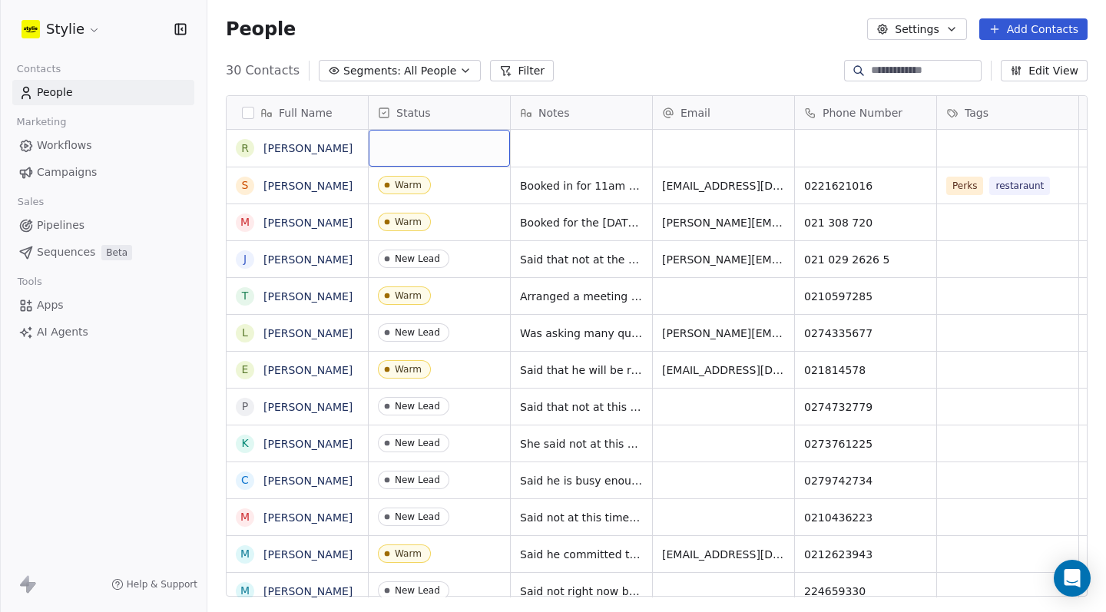
click at [473, 160] on div "grid" at bounding box center [439, 148] width 141 height 37
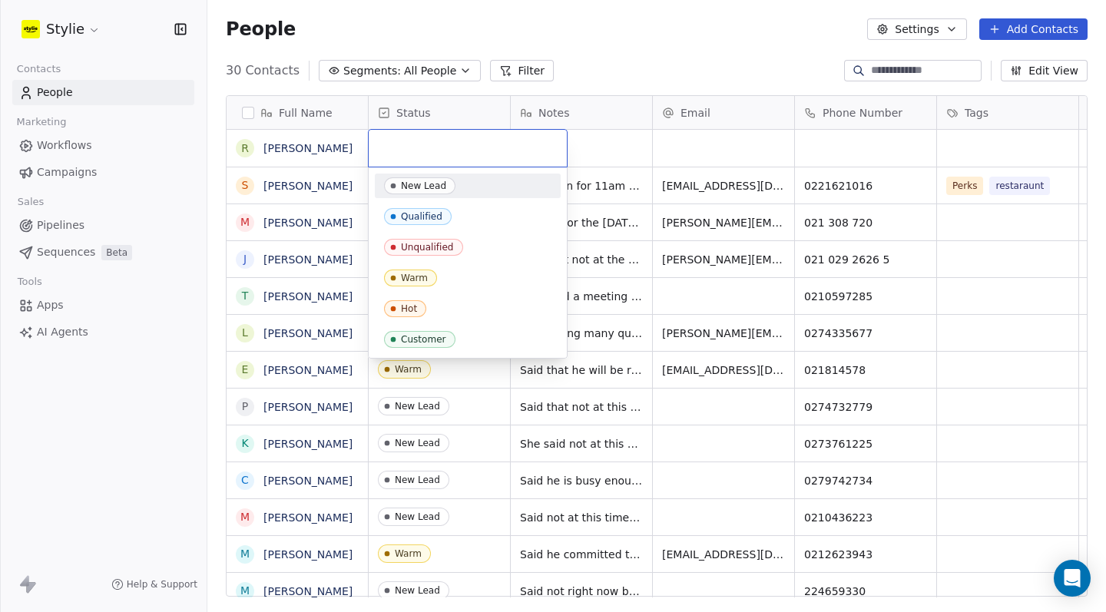
click at [473, 160] on div at bounding box center [468, 148] width 198 height 37
click at [402, 280] on div "Warm" at bounding box center [414, 278] width 27 height 11
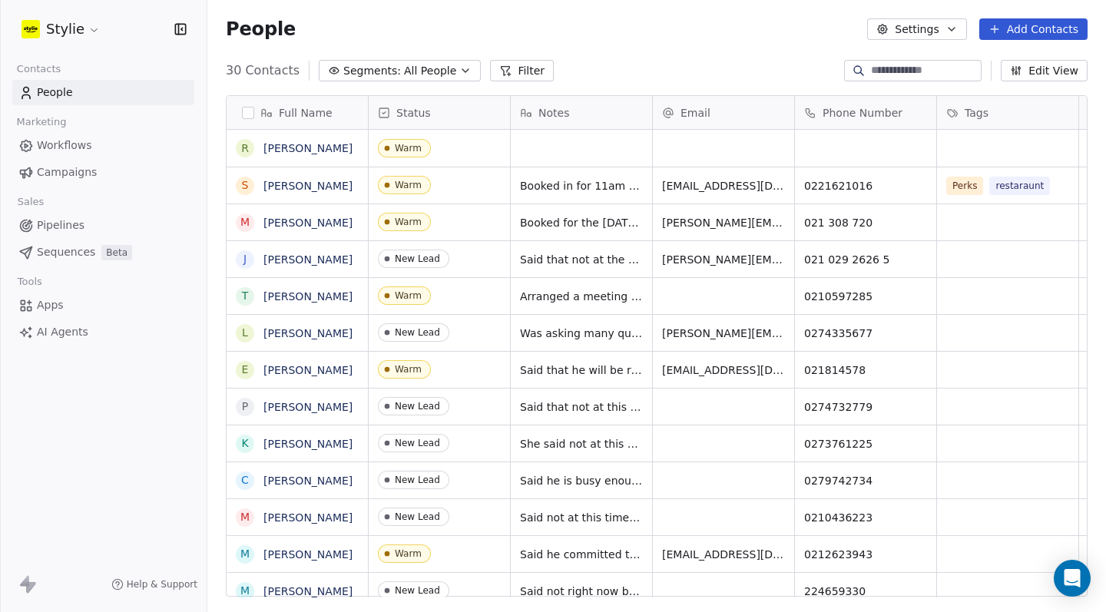
click at [436, 72] on span "All People" at bounding box center [430, 71] width 52 height 16
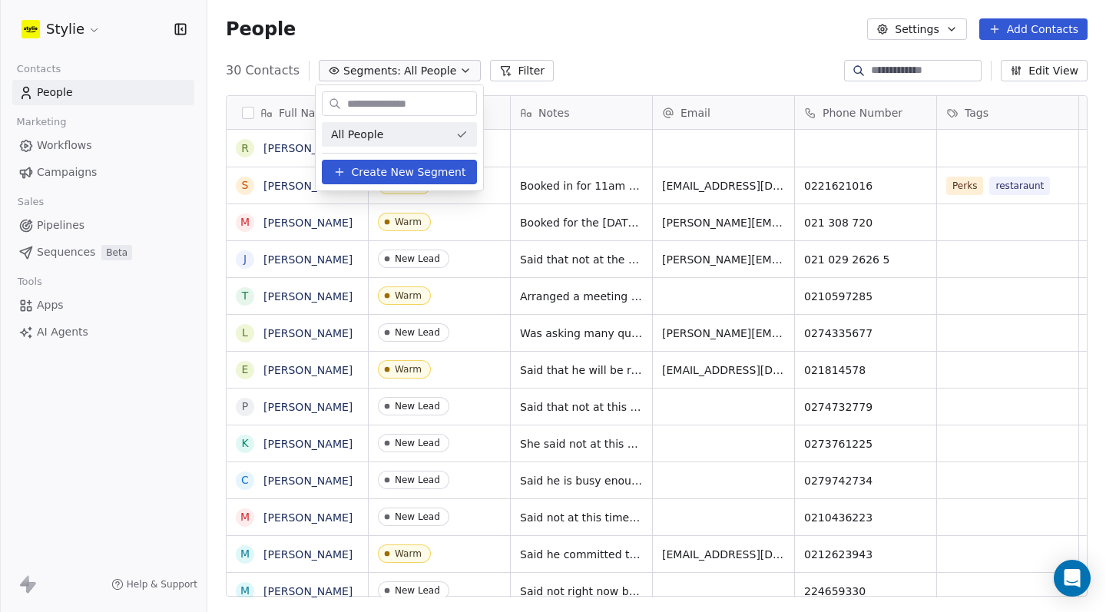
click at [400, 40] on html "Stylie Contacts People Marketing Workflows Campaigns Sales Pipelines Sequences …" at bounding box center [553, 306] width 1106 height 612
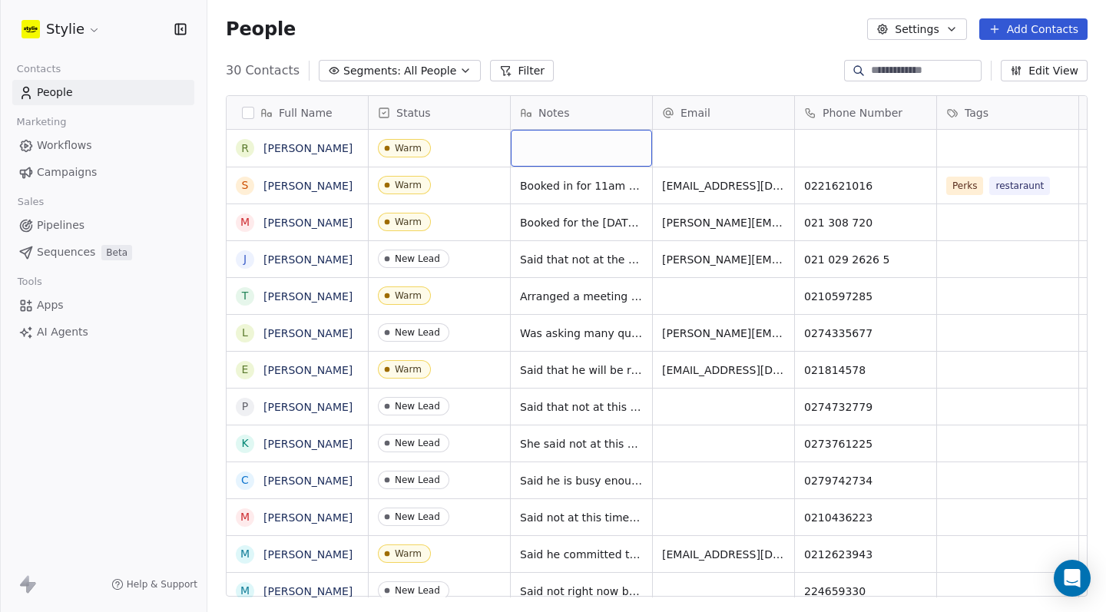
click at [543, 148] on div "grid" at bounding box center [581, 148] width 141 height 37
type textarea "**********"
click at [719, 154] on div "grid" at bounding box center [723, 148] width 141 height 37
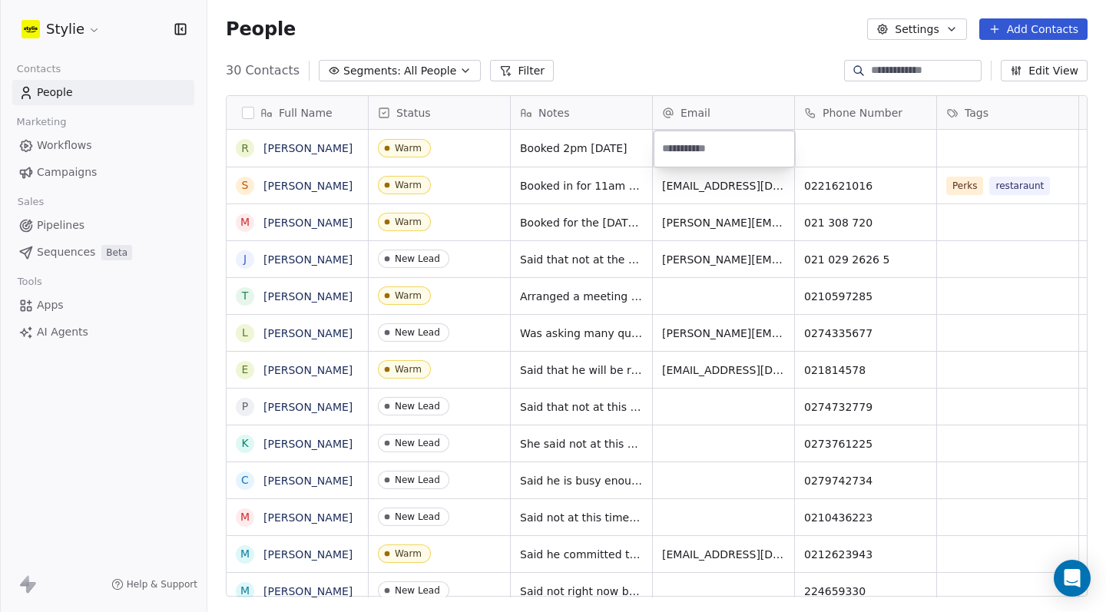
type input "**********"
click at [864, 148] on html "Stylie Contacts People Marketing Workflows Campaigns Sales Pipelines Sequences …" at bounding box center [553, 306] width 1106 height 612
click at [838, 144] on div "grid" at bounding box center [865, 148] width 141 height 37
click at [838, 144] on input at bounding box center [865, 149] width 135 height 31
type input "**********"
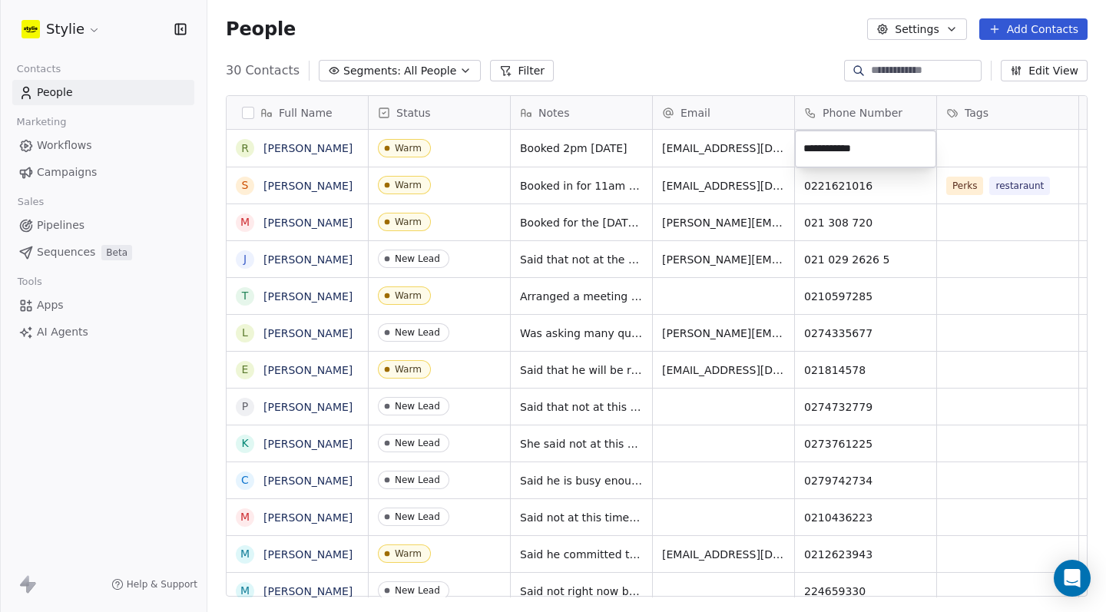
click at [983, 150] on html "Stylie Contacts People Marketing Workflows Campaigns Sales Pipelines Sequences …" at bounding box center [553, 306] width 1106 height 612
click at [979, 148] on html "Stylie Contacts People Marketing Workflows Campaigns Sales Pipelines Sequences …" at bounding box center [553, 306] width 1106 height 612
click at [825, 149] on span "[PHONE_NUMBER]" at bounding box center [854, 148] width 98 height 15
click at [822, 148] on input "**********" at bounding box center [865, 149] width 135 height 31
type input "**********"
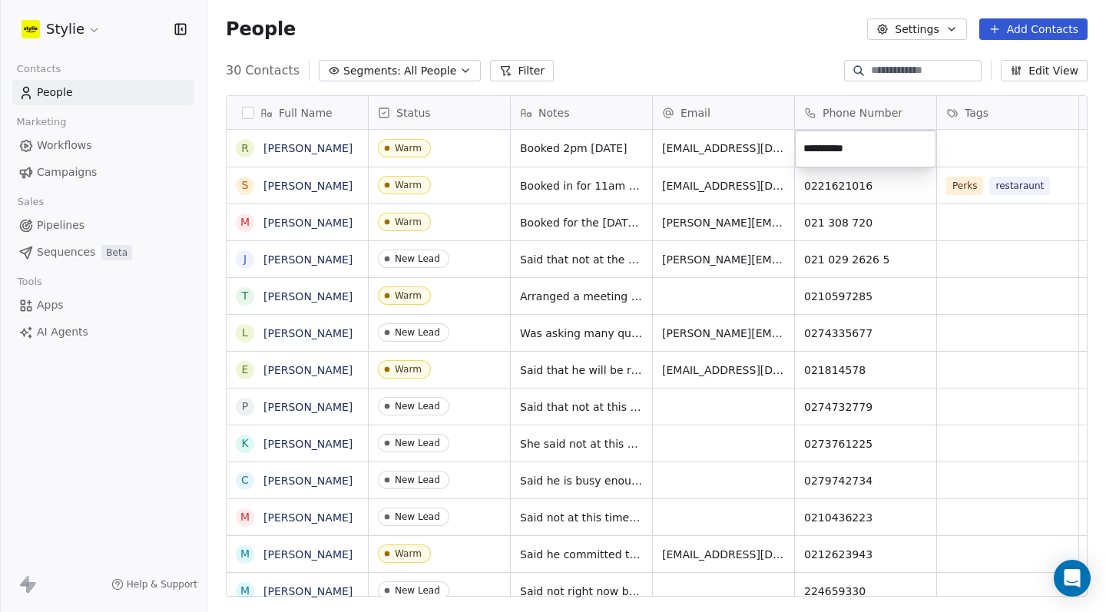
click at [1009, 164] on html "Stylie Contacts People Marketing Workflows Campaigns Sales Pipelines Sequences …" at bounding box center [553, 306] width 1106 height 612
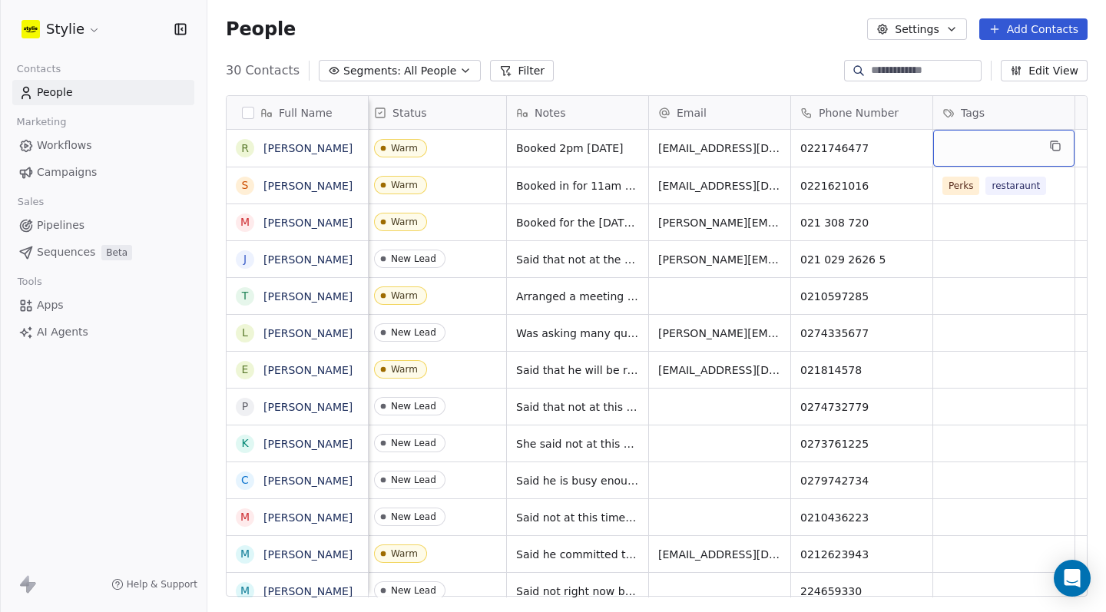
click at [1005, 153] on div "grid" at bounding box center [1004, 148] width 141 height 37
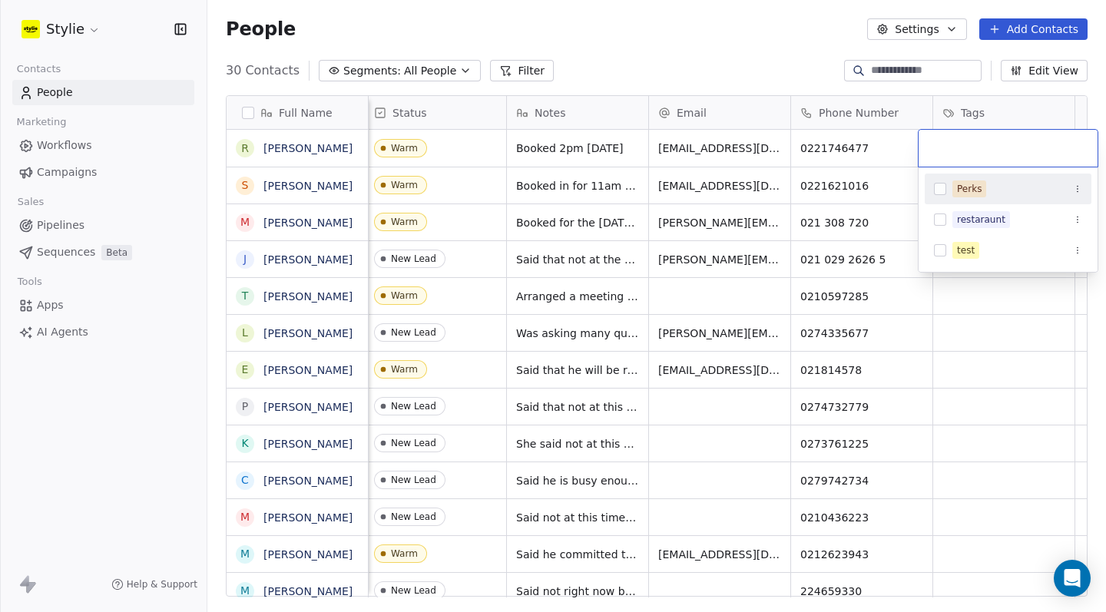
click at [974, 148] on input "text" at bounding box center [1008, 148] width 161 height 17
click at [944, 189] on button "Suggestions" at bounding box center [940, 189] width 12 height 12
click at [934, 221] on button "Suggestions" at bounding box center [940, 220] width 12 height 12
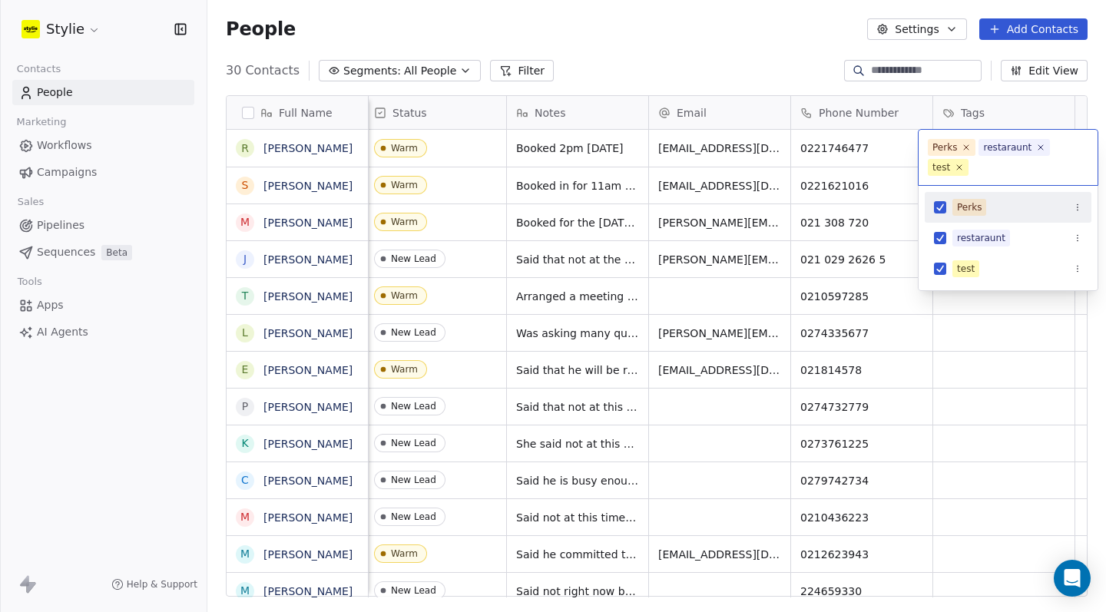
click at [964, 172] on span "test" at bounding box center [948, 167] width 41 height 17
click at [962, 171] on icon at bounding box center [960, 167] width 10 height 10
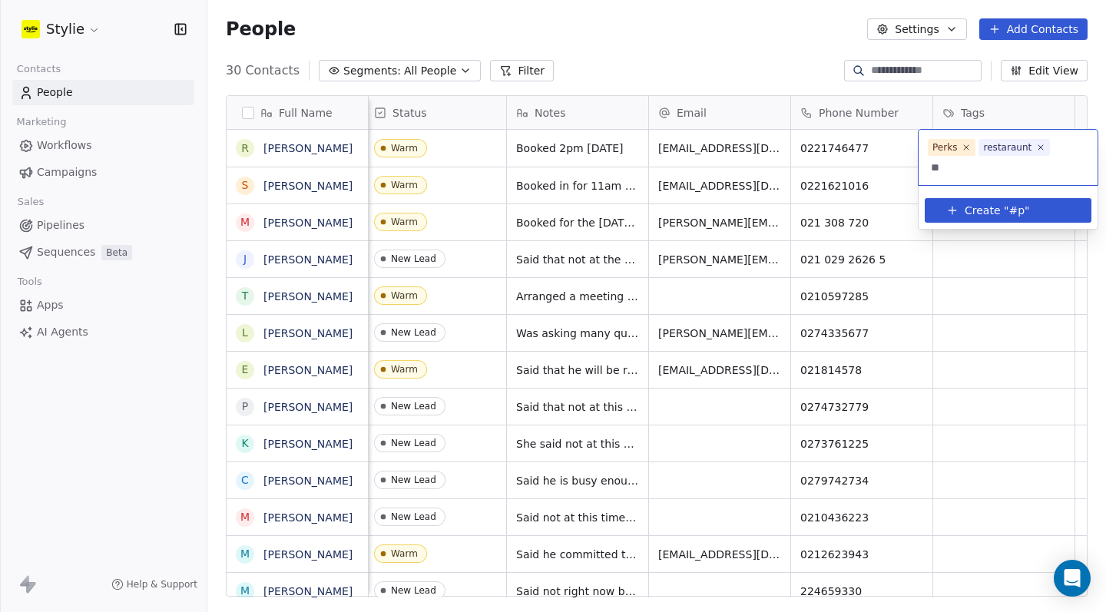
type input "*"
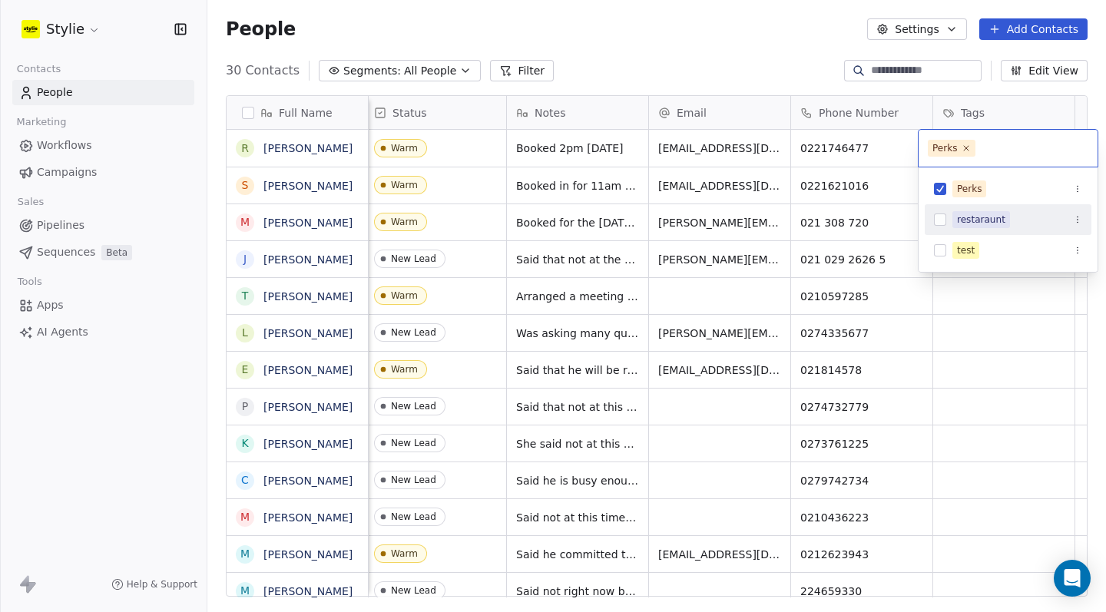
click at [944, 216] on button "Suggestions" at bounding box center [940, 220] width 12 height 12
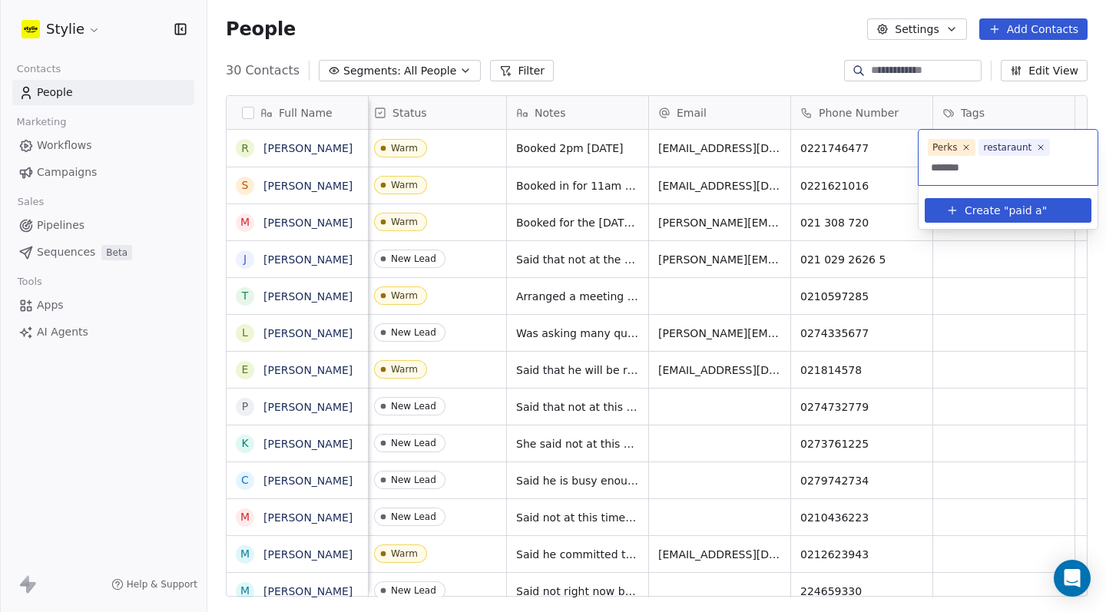
type input "********"
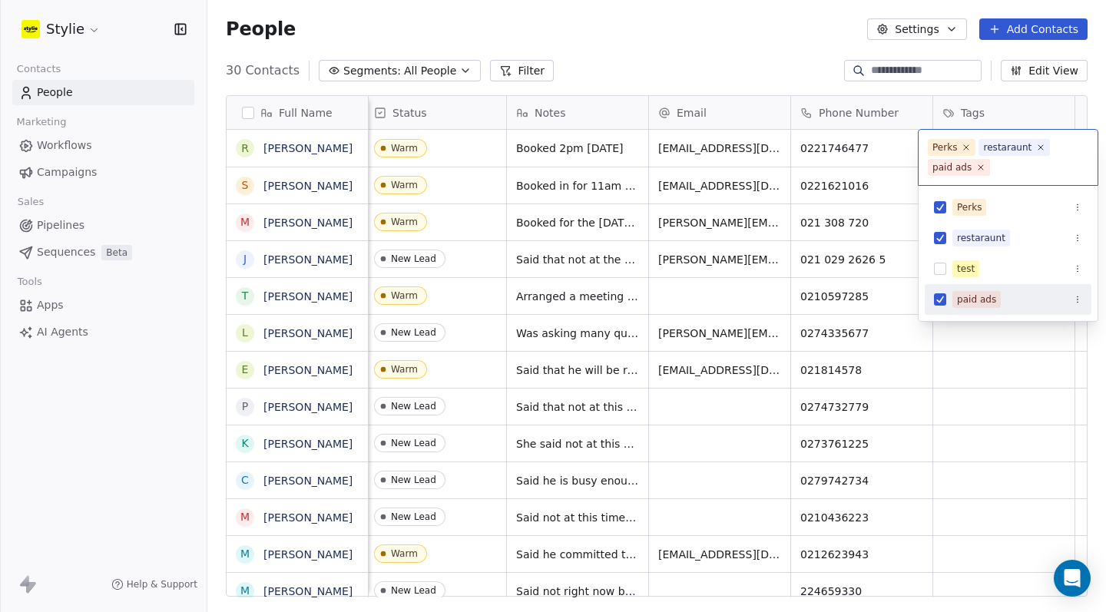
click at [982, 333] on html "Stylie Contacts People Marketing Workflows Campaigns Sales Pipelines Sequences …" at bounding box center [553, 306] width 1106 height 612
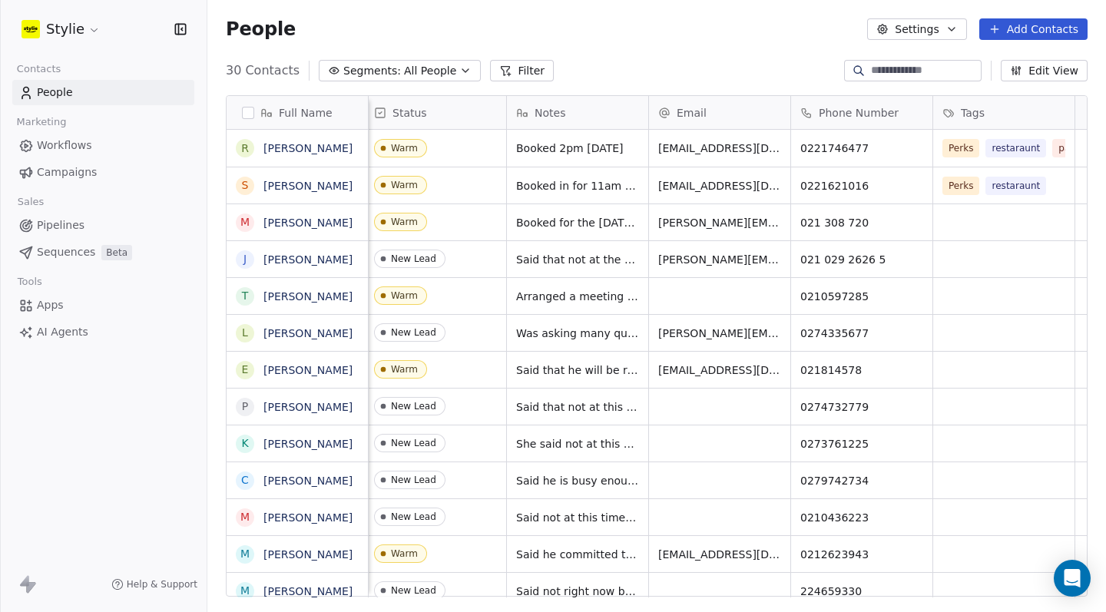
click at [78, 217] on span "Pipelines" at bounding box center [61, 225] width 48 height 16
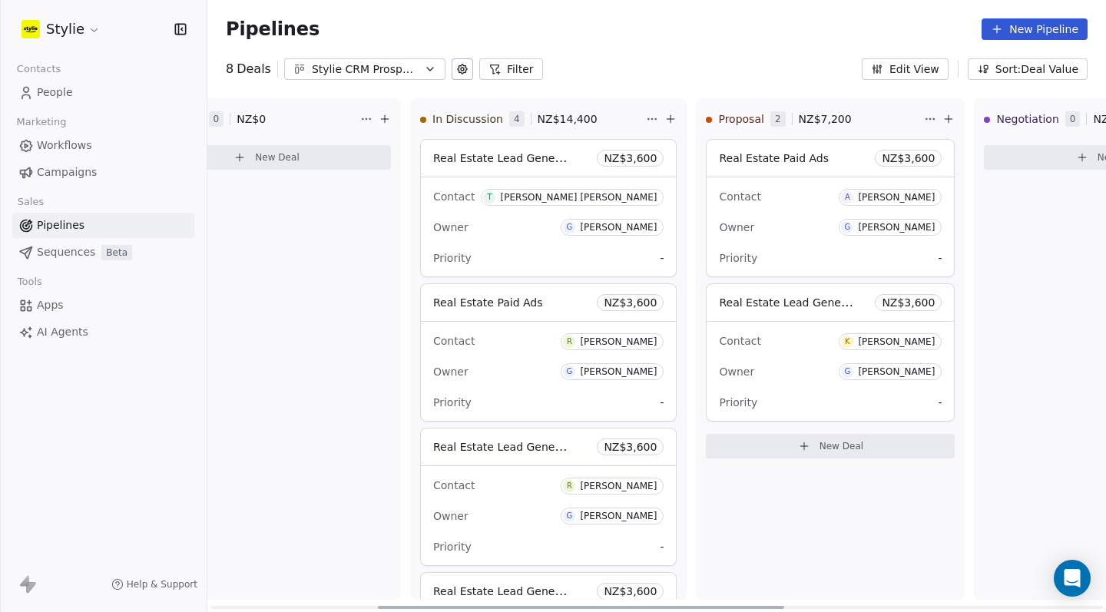
scroll to position [0, 370]
drag, startPoint x: 601, startPoint y: 612, endPoint x: 767, endPoint y: 576, distance: 169.9
click at [768, 576] on div "New Lead 1 NZ$ 3,600 Real estate lead generation NZ$ 3,600 Contact A [PERSON_NA…" at bounding box center [656, 355] width 899 height 514
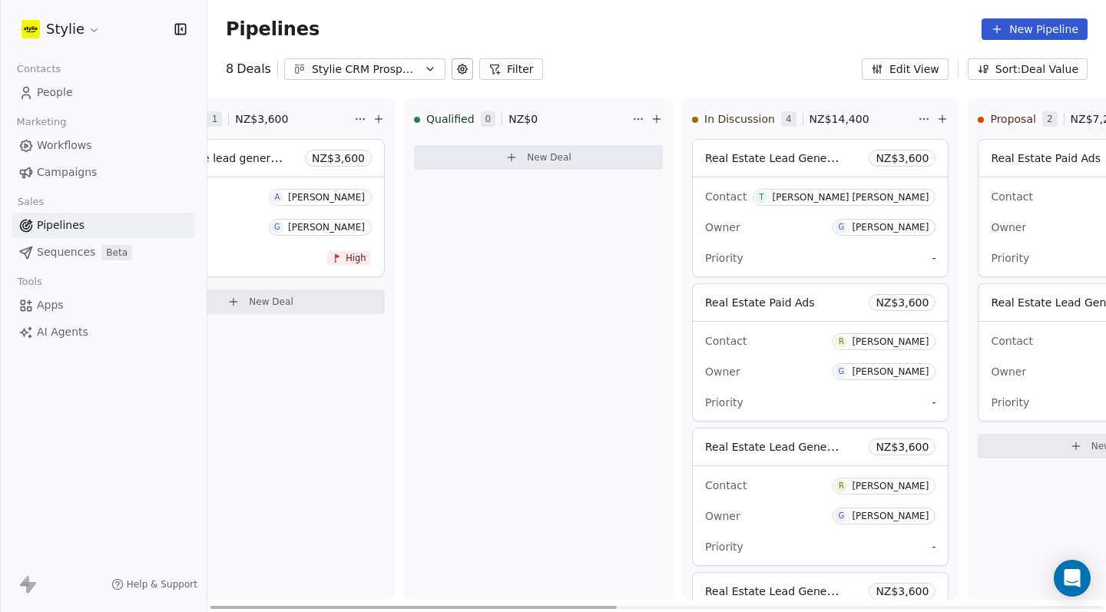
scroll to position [0, 0]
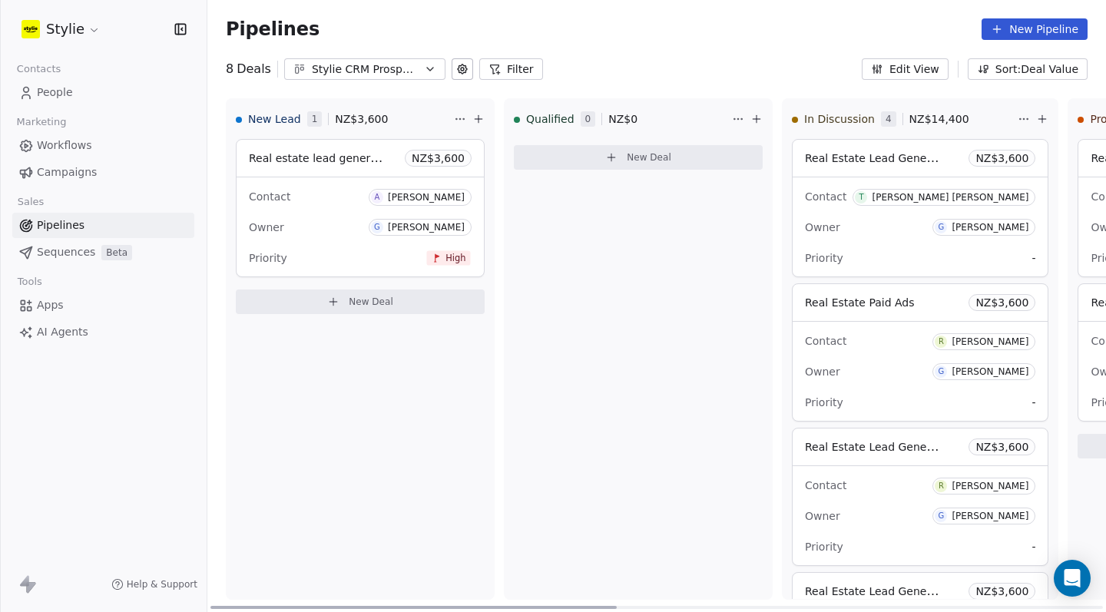
drag, startPoint x: 492, startPoint y: 608, endPoint x: 275, endPoint y: 592, distance: 217.2
click at [275, 592] on div "New Lead 1 NZ$ 3,600 Real estate lead generation NZ$ 3,600 Contact A [PERSON_NA…" at bounding box center [656, 355] width 899 height 514
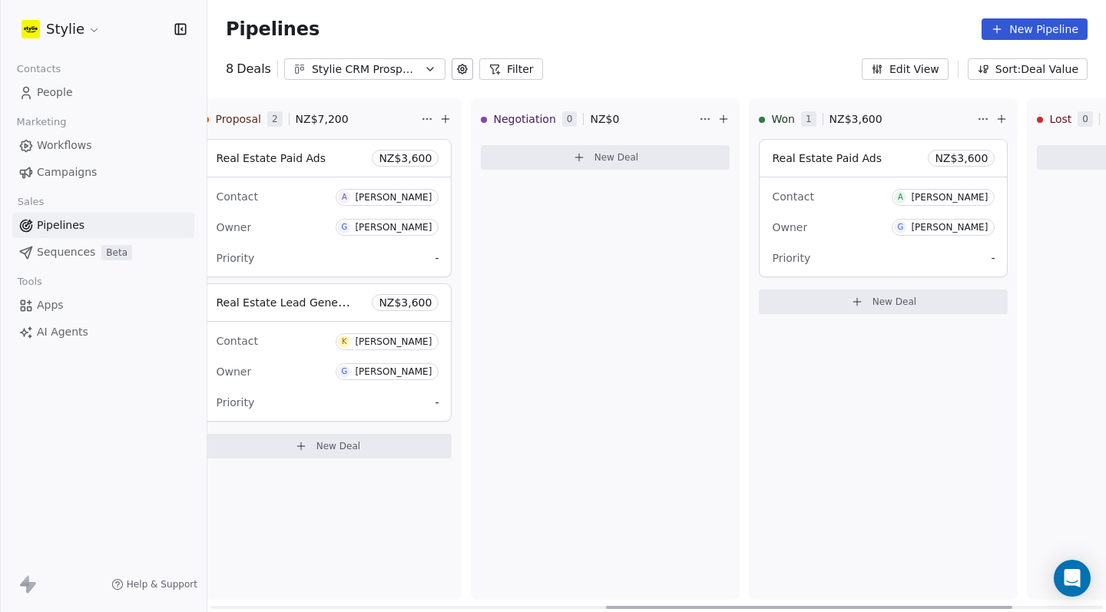
scroll to position [0, 873]
drag, startPoint x: 605, startPoint y: 609, endPoint x: 1000, endPoint y: 579, distance: 396.1
click at [1000, 579] on div "New Lead 1 NZ$ 3,600 Real estate lead generation NZ$ 3,600 Contact A [PERSON_NA…" at bounding box center [656, 355] width 899 height 514
